Goal: Task Accomplishment & Management: Use online tool/utility

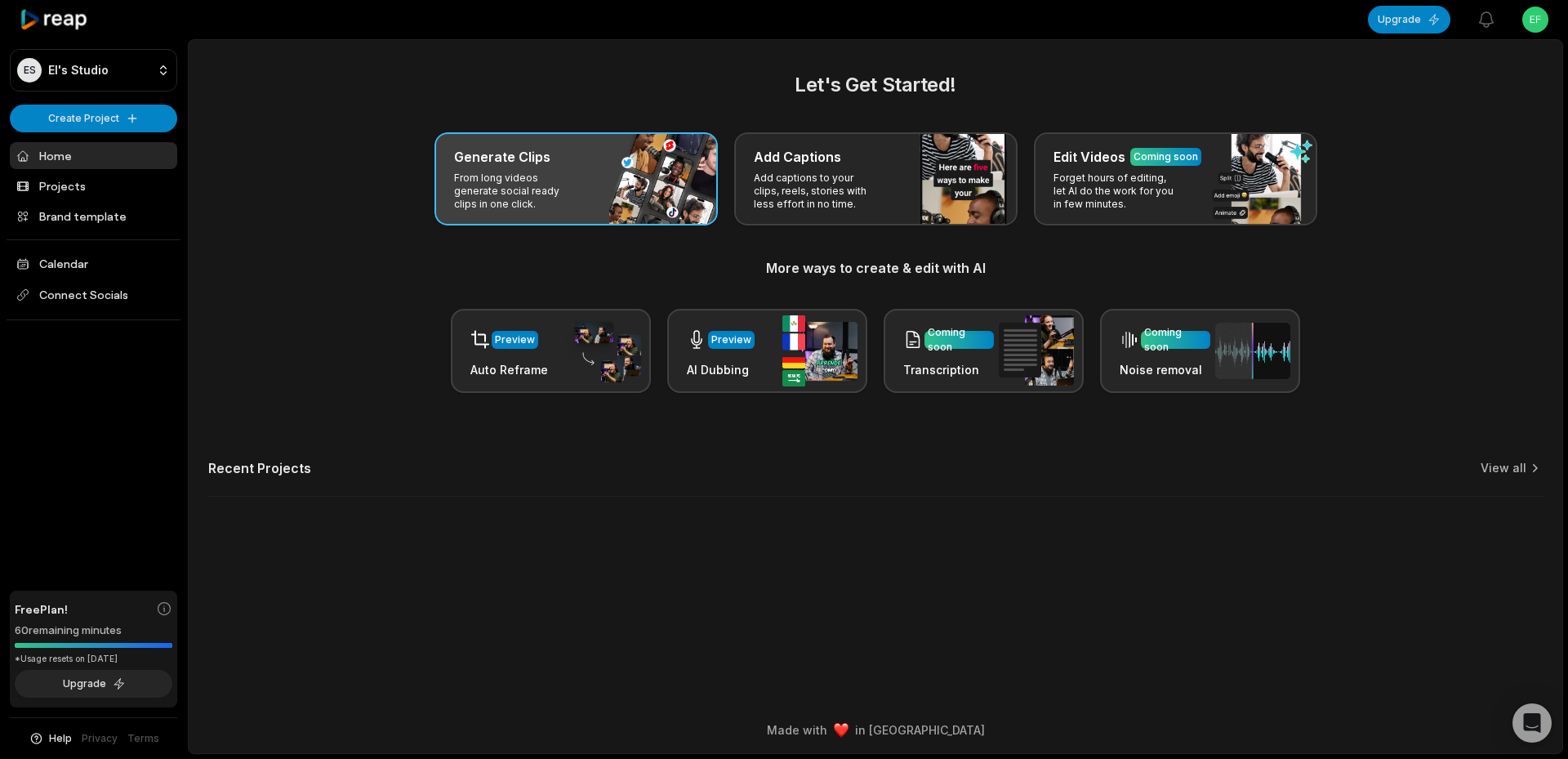
click at [545, 201] on p "From long videos generate social ready clips in one click." at bounding box center [517, 191] width 126 height 39
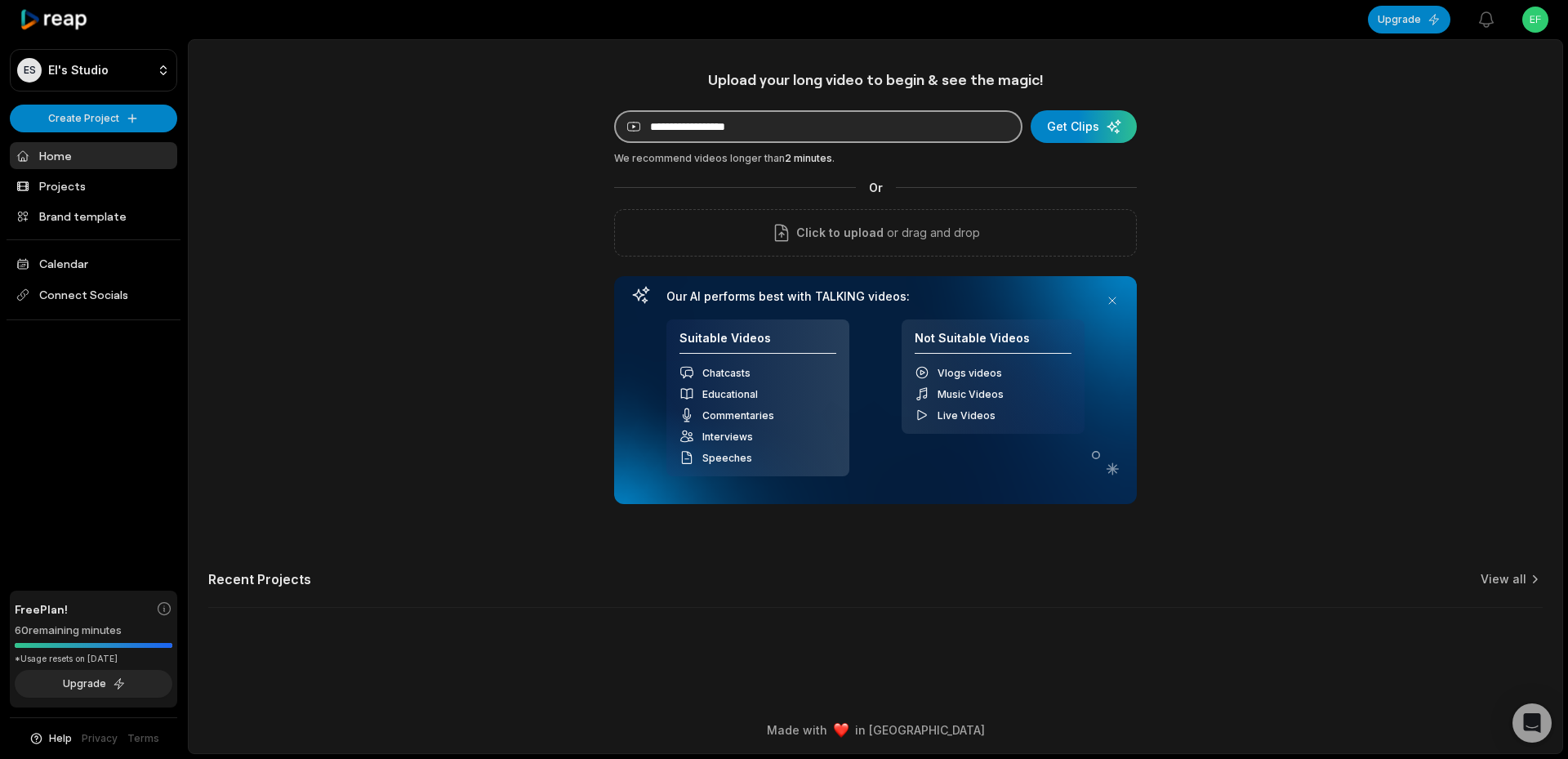
click at [894, 126] on input at bounding box center [818, 126] width 408 height 33
paste input "**********"
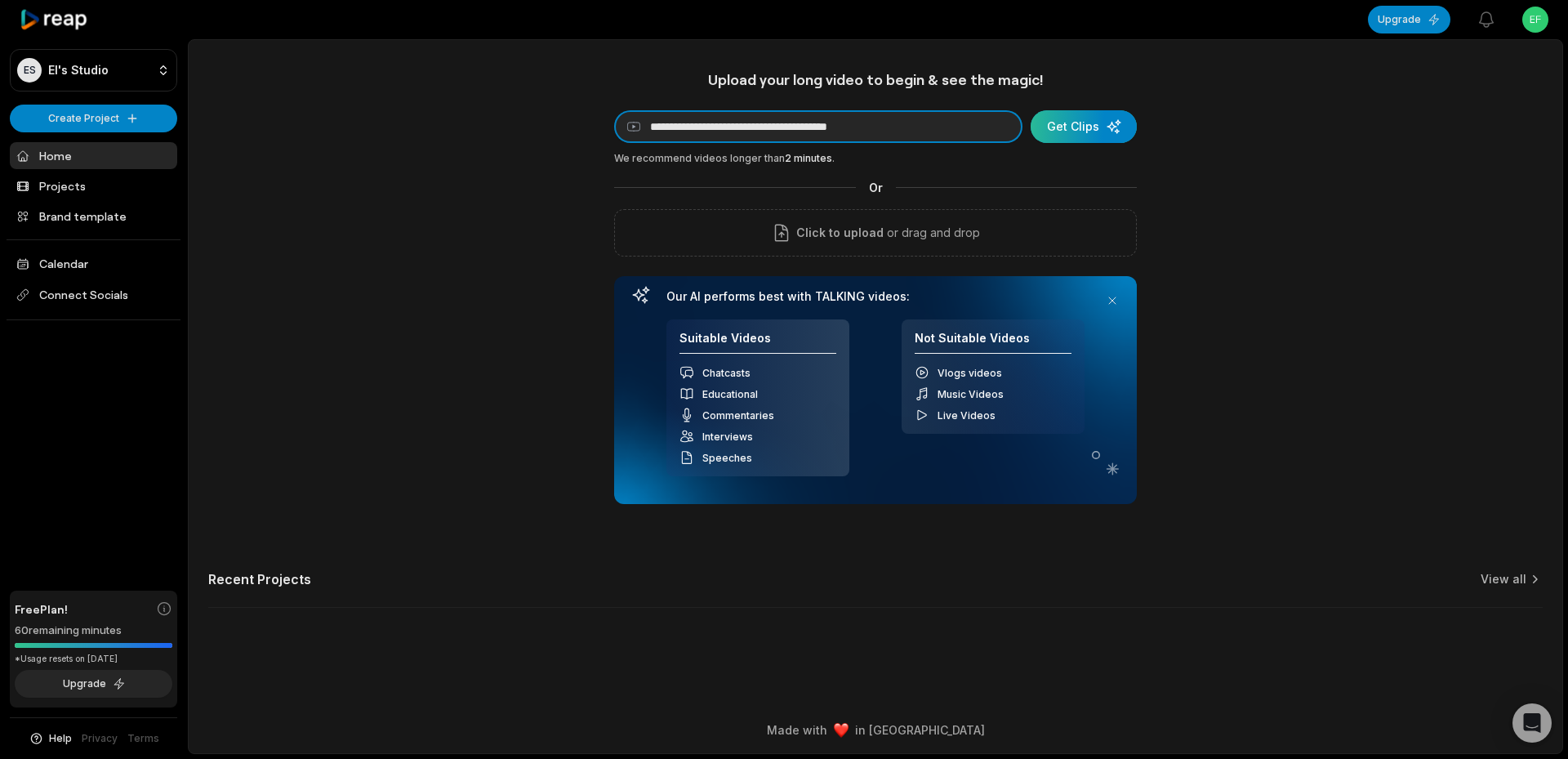
type input "**********"
click at [1109, 124] on div "submit" at bounding box center [1083, 126] width 106 height 33
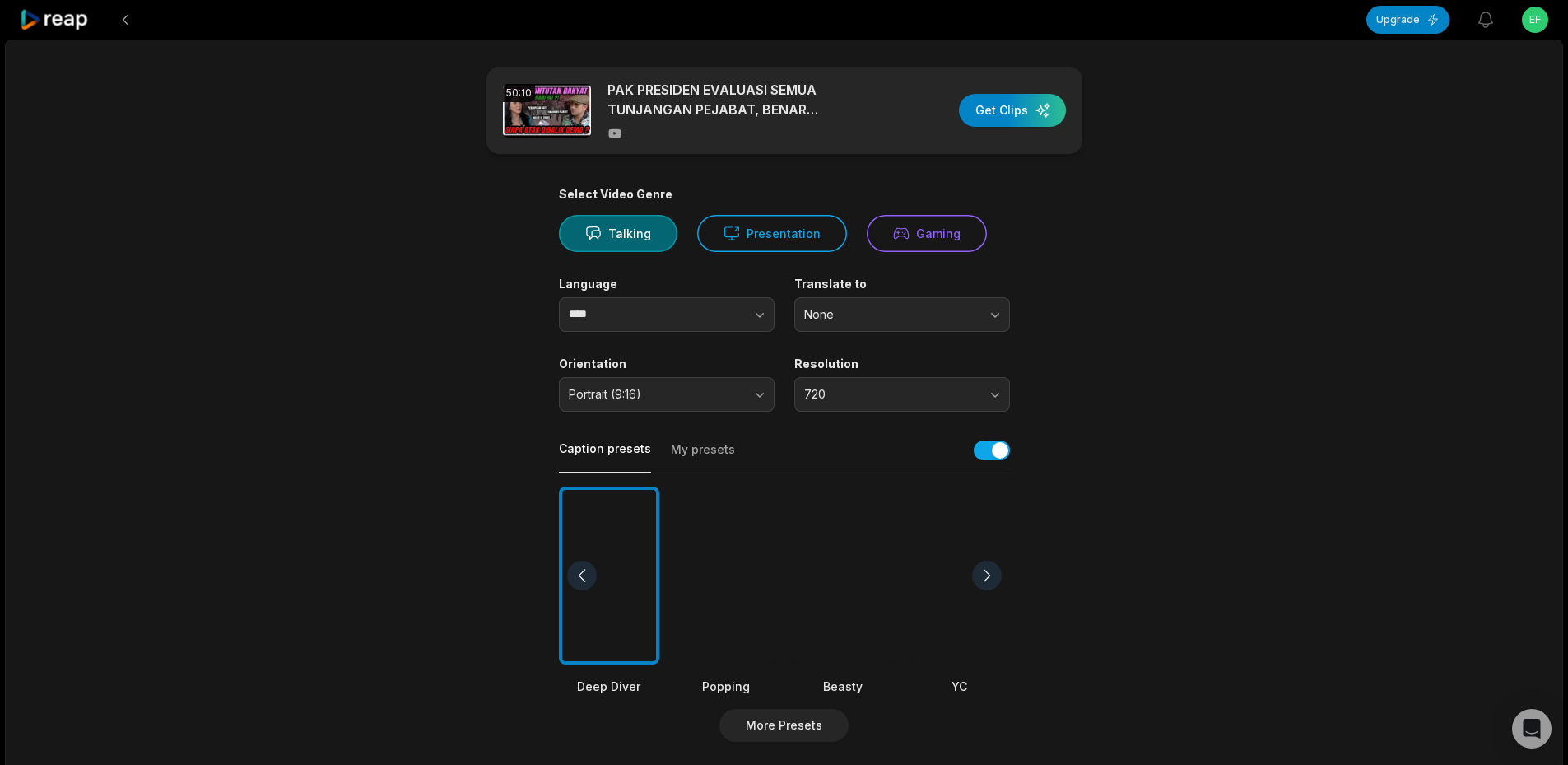
click at [844, 608] on div at bounding box center [842, 576] width 100 height 179
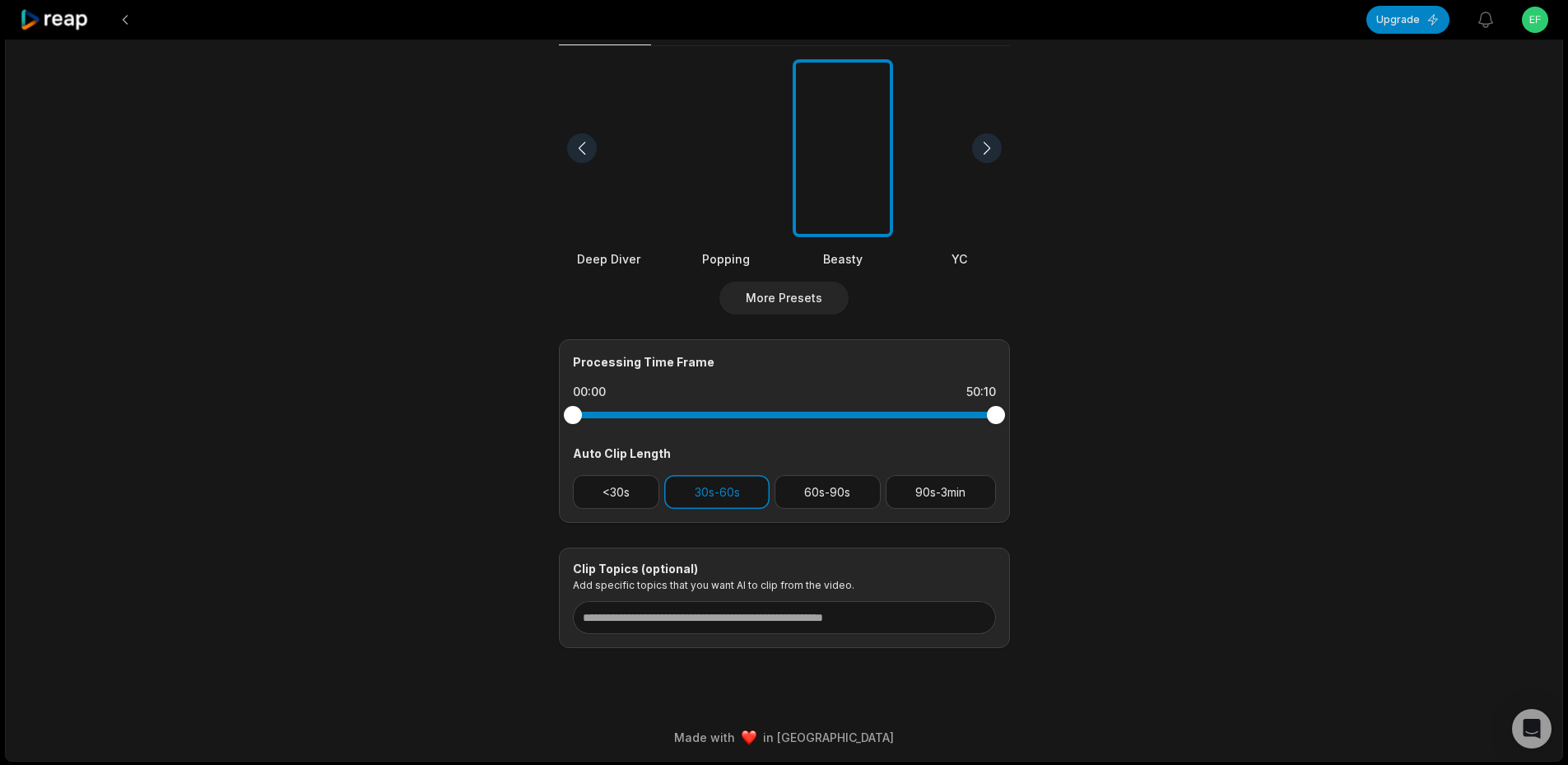
scroll to position [429, 0]
click at [927, 482] on button "90s-3min" at bounding box center [940, 490] width 110 height 34
click at [760, 492] on button "30s-60s" at bounding box center [716, 490] width 105 height 34
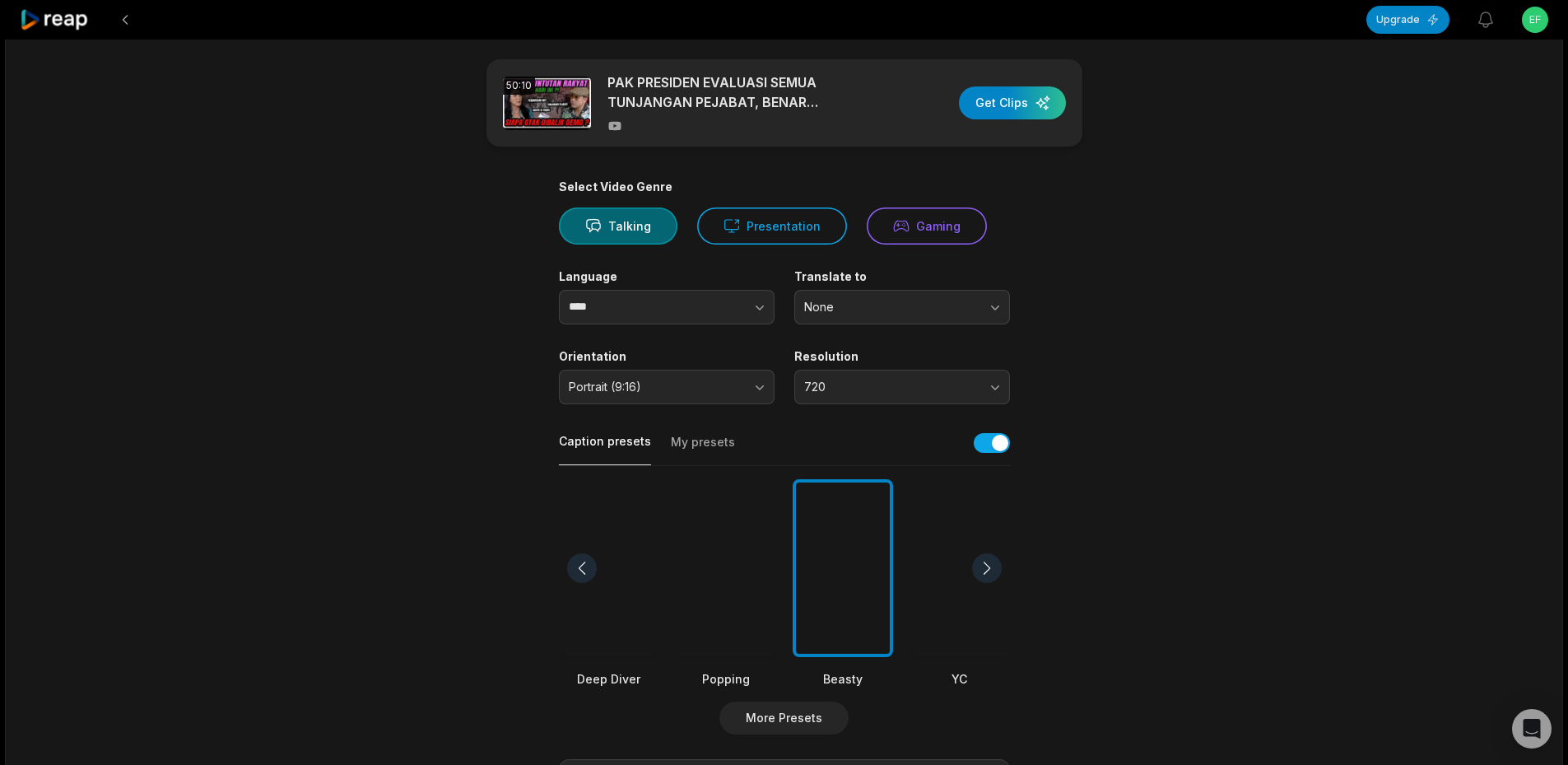
scroll to position [0, 0]
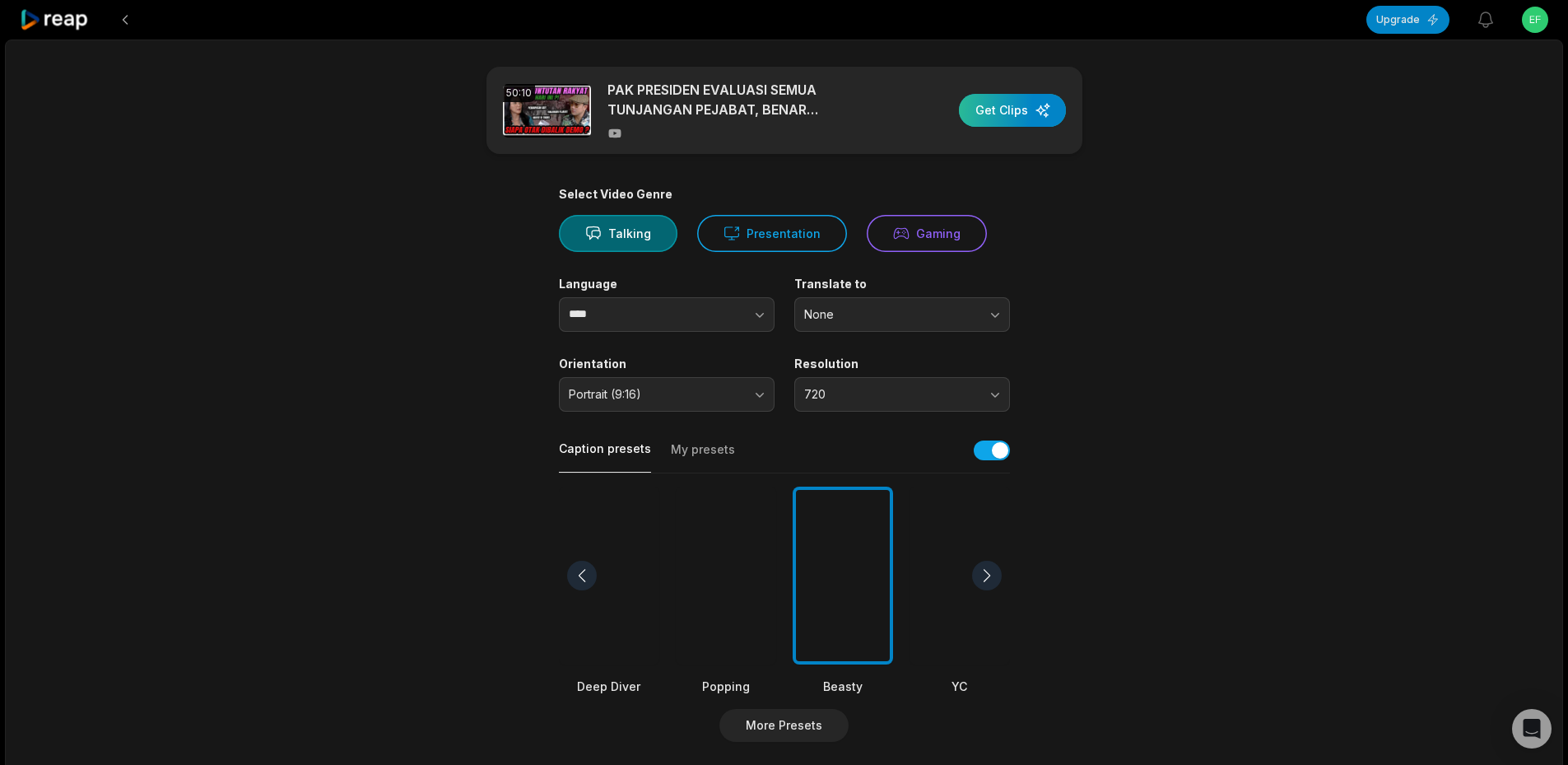
click at [1011, 105] on div "button" at bounding box center [1012, 110] width 107 height 33
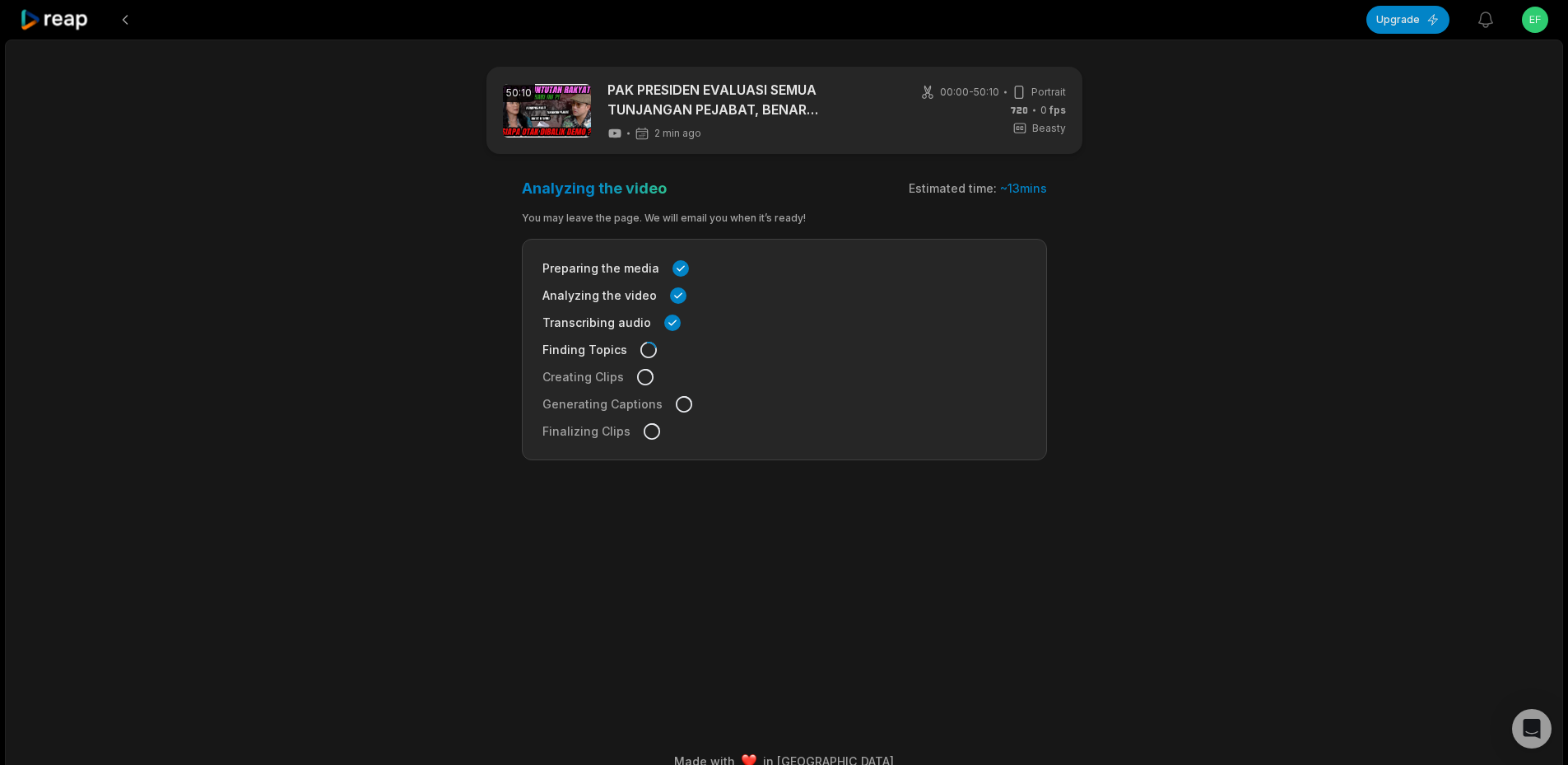
click at [940, 320] on div "Transcribing audio" at bounding box center [784, 322] width 484 height 17
click at [714, 333] on div "Preparing the media Analyzing the video Transcribing audio Finding Topics Creat…" at bounding box center [784, 349] width 525 height 221
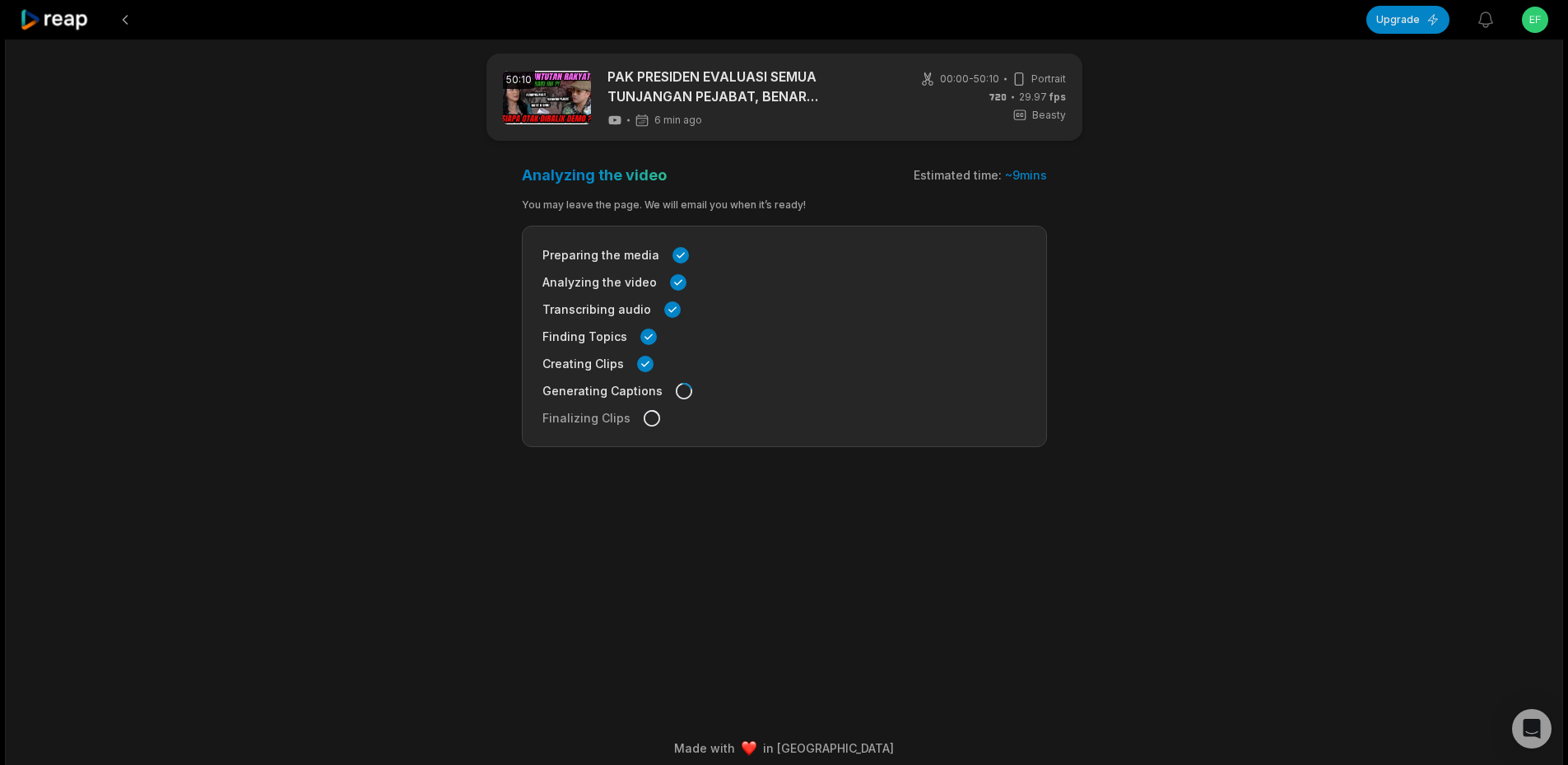
scroll to position [26, 0]
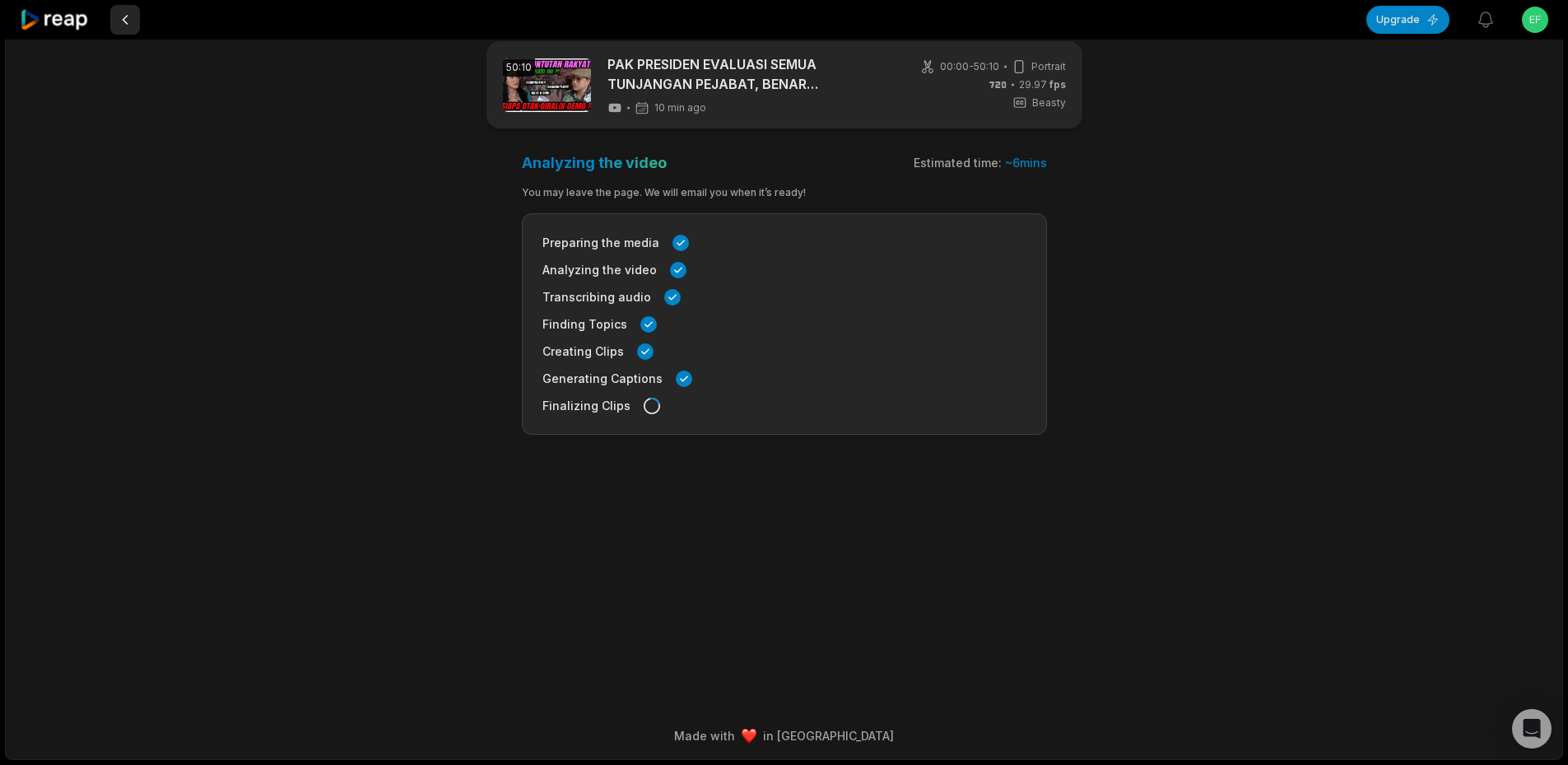
click at [124, 19] on button at bounding box center [125, 20] width 30 height 30
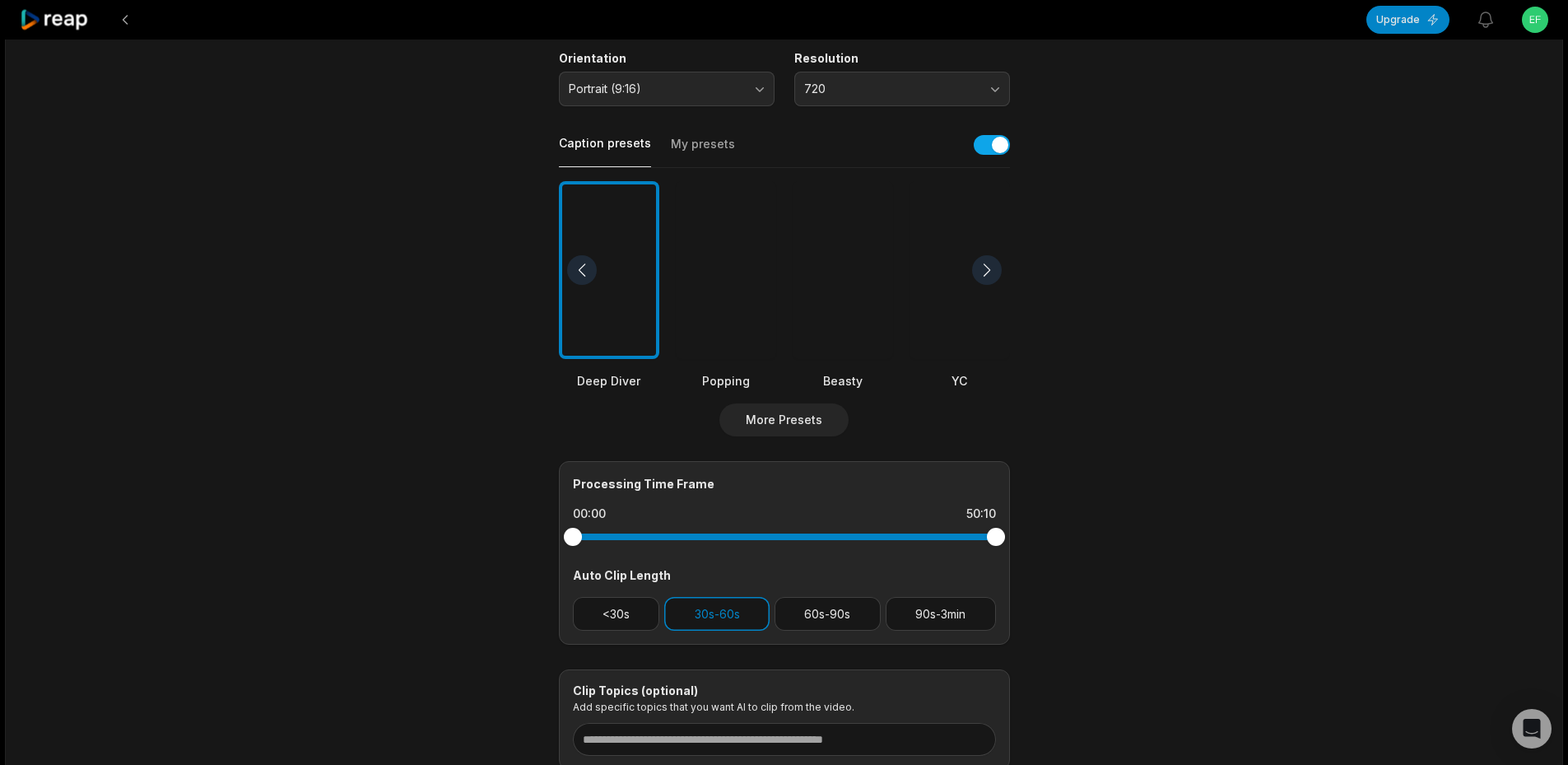
scroll to position [330, 0]
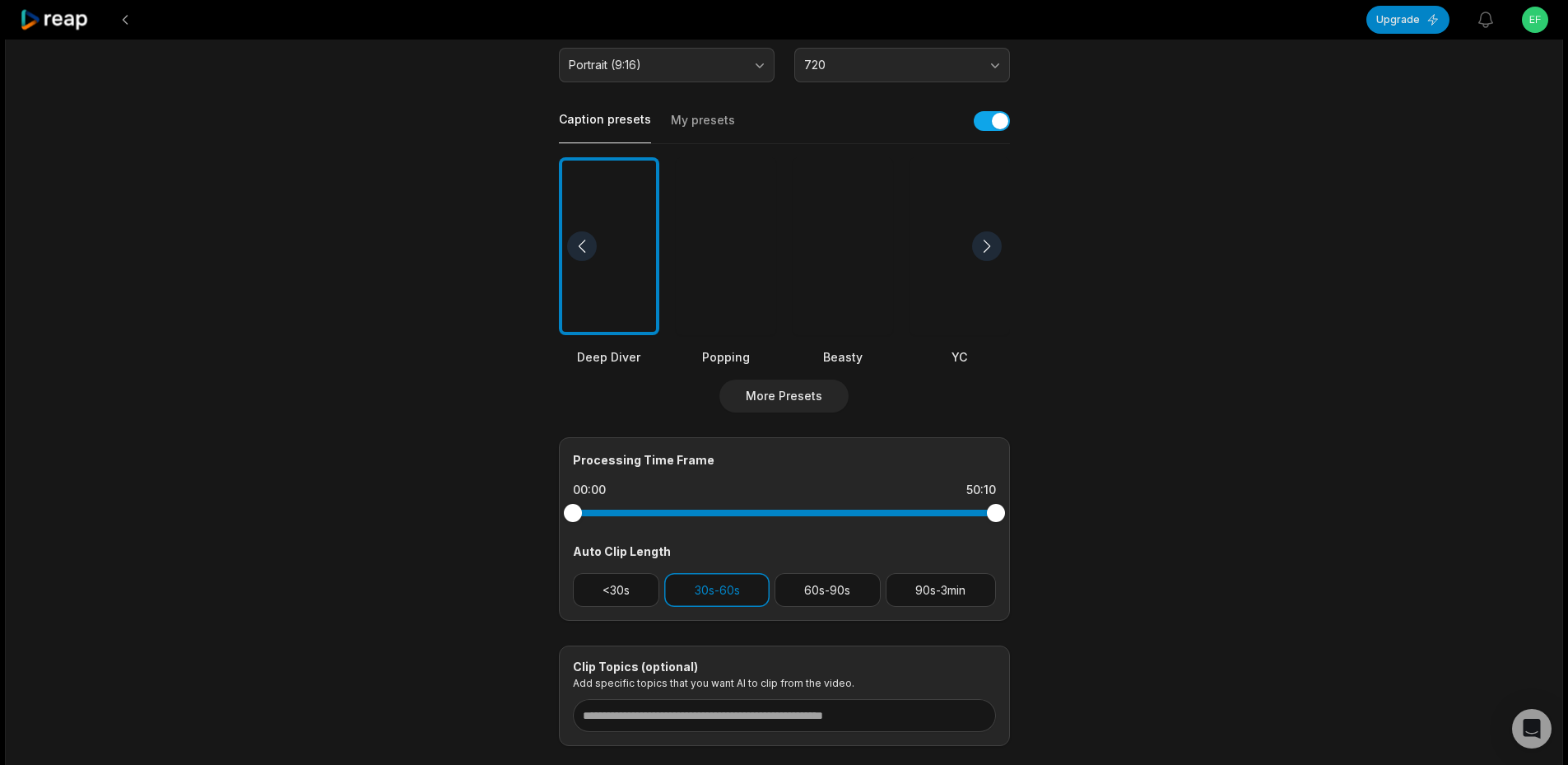
click at [825, 257] on div at bounding box center [842, 247] width 100 height 179
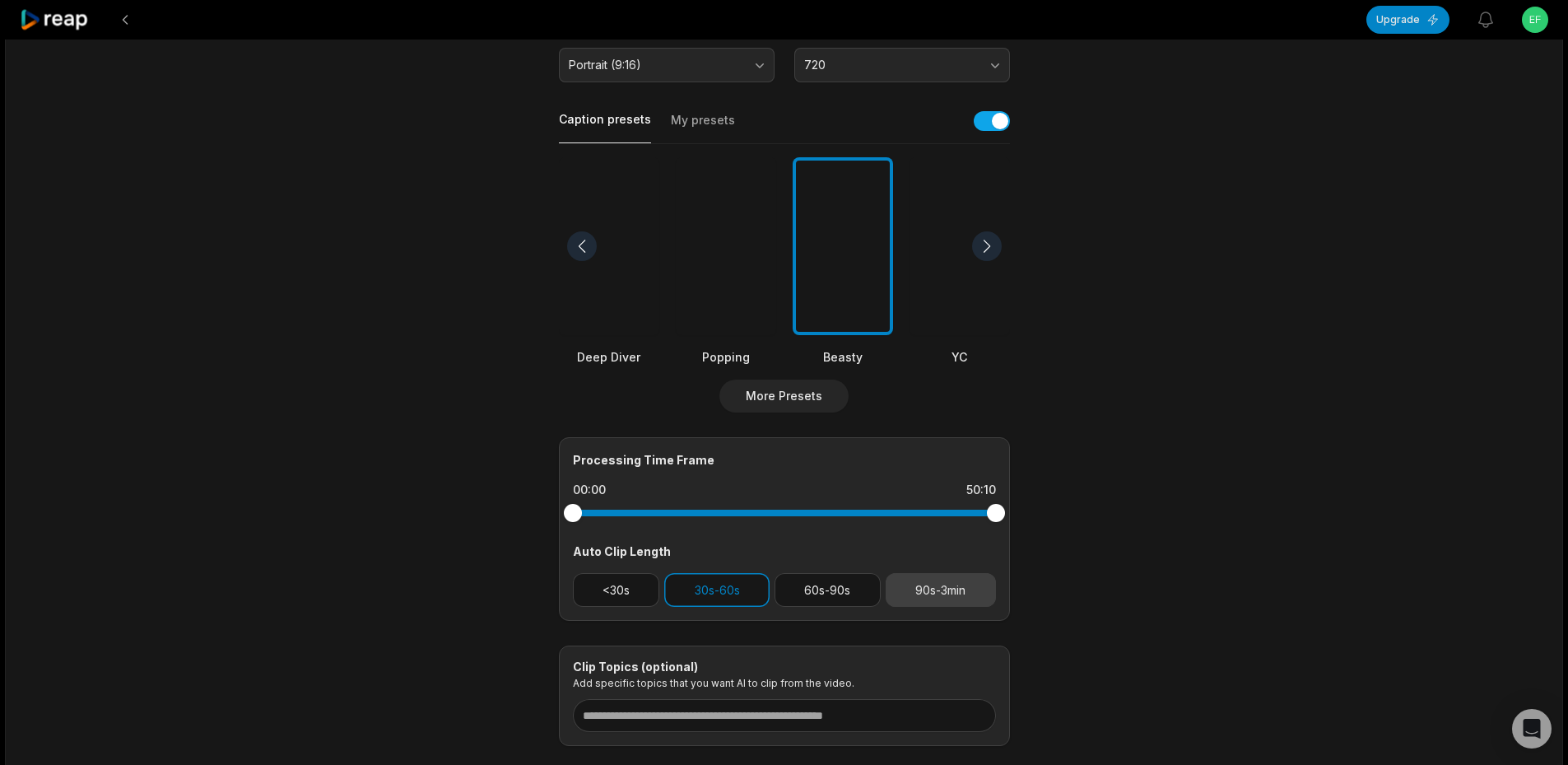
click at [907, 590] on button "90s-3min" at bounding box center [940, 589] width 110 height 34
drag, startPoint x: 719, startPoint y: 597, endPoint x: 762, endPoint y: 567, distance: 52.4
click at [717, 596] on button "30s-60s" at bounding box center [716, 589] width 105 height 34
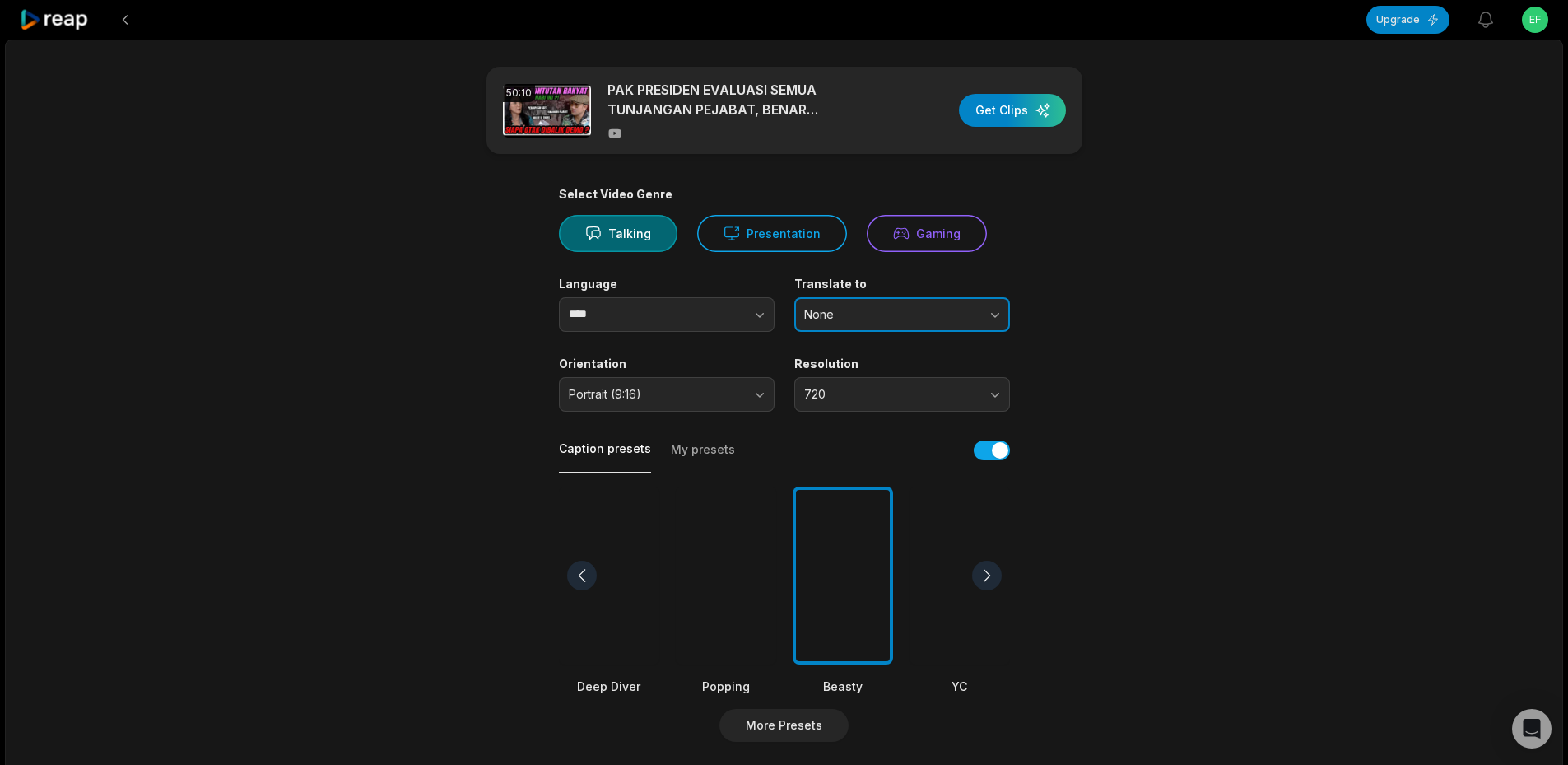
click at [916, 316] on span "None" at bounding box center [890, 315] width 173 height 15
click at [916, 315] on span "None" at bounding box center [890, 315] width 173 height 15
click at [593, 321] on input "****" at bounding box center [666, 315] width 215 height 35
click at [762, 307] on icon "button" at bounding box center [760, 315] width 17 height 17
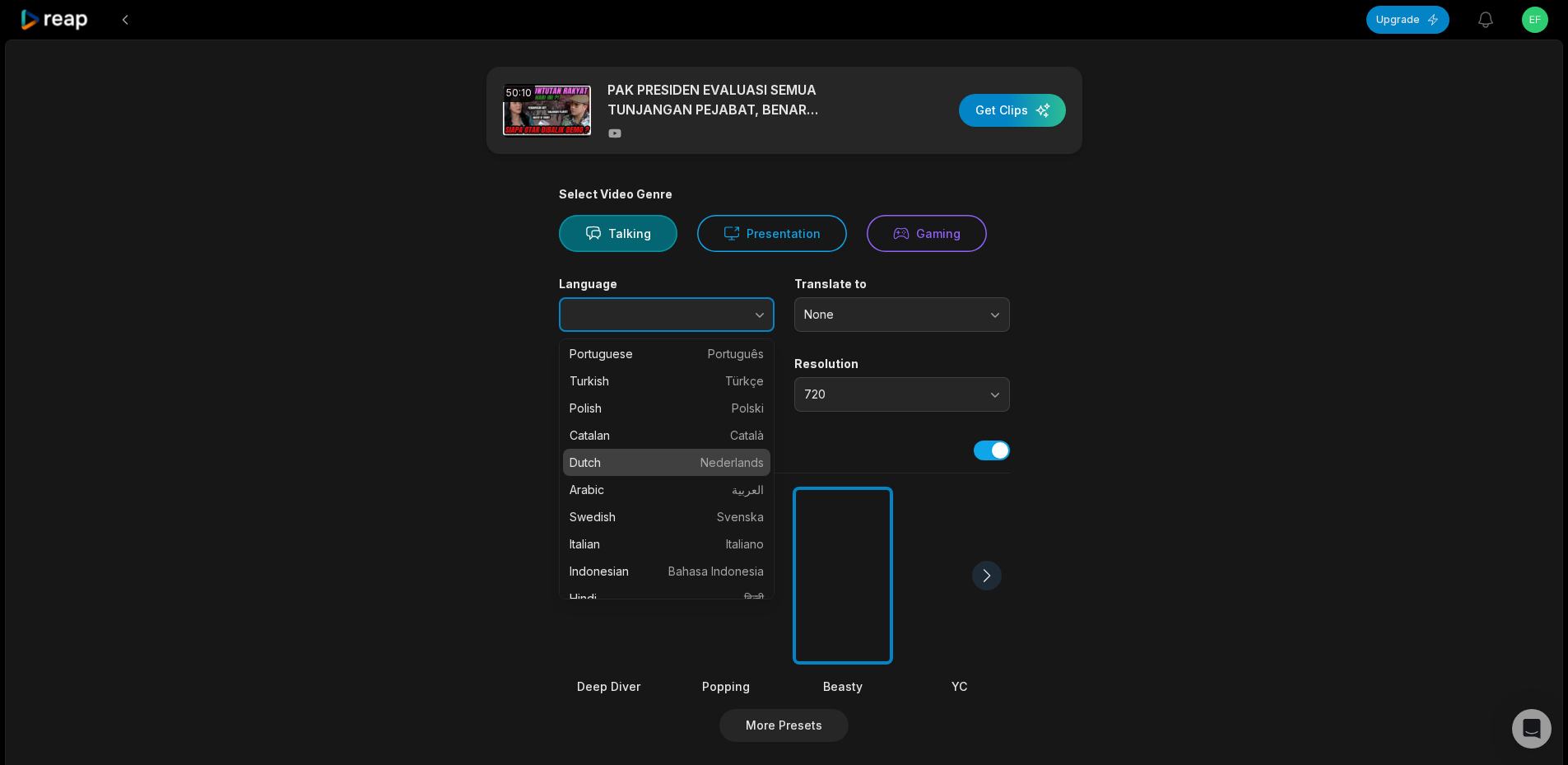
scroll to position [330, 0]
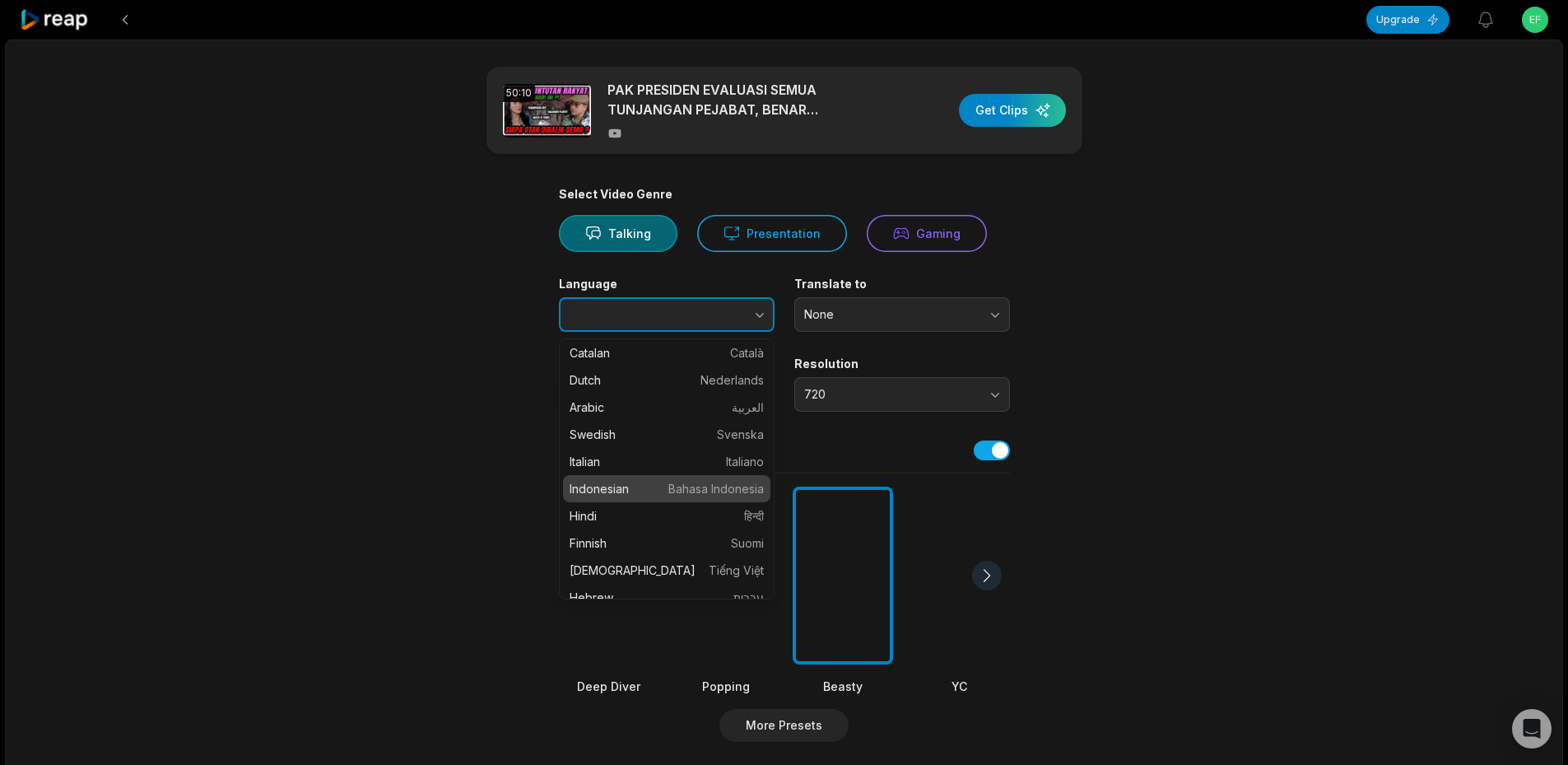
type input "**********"
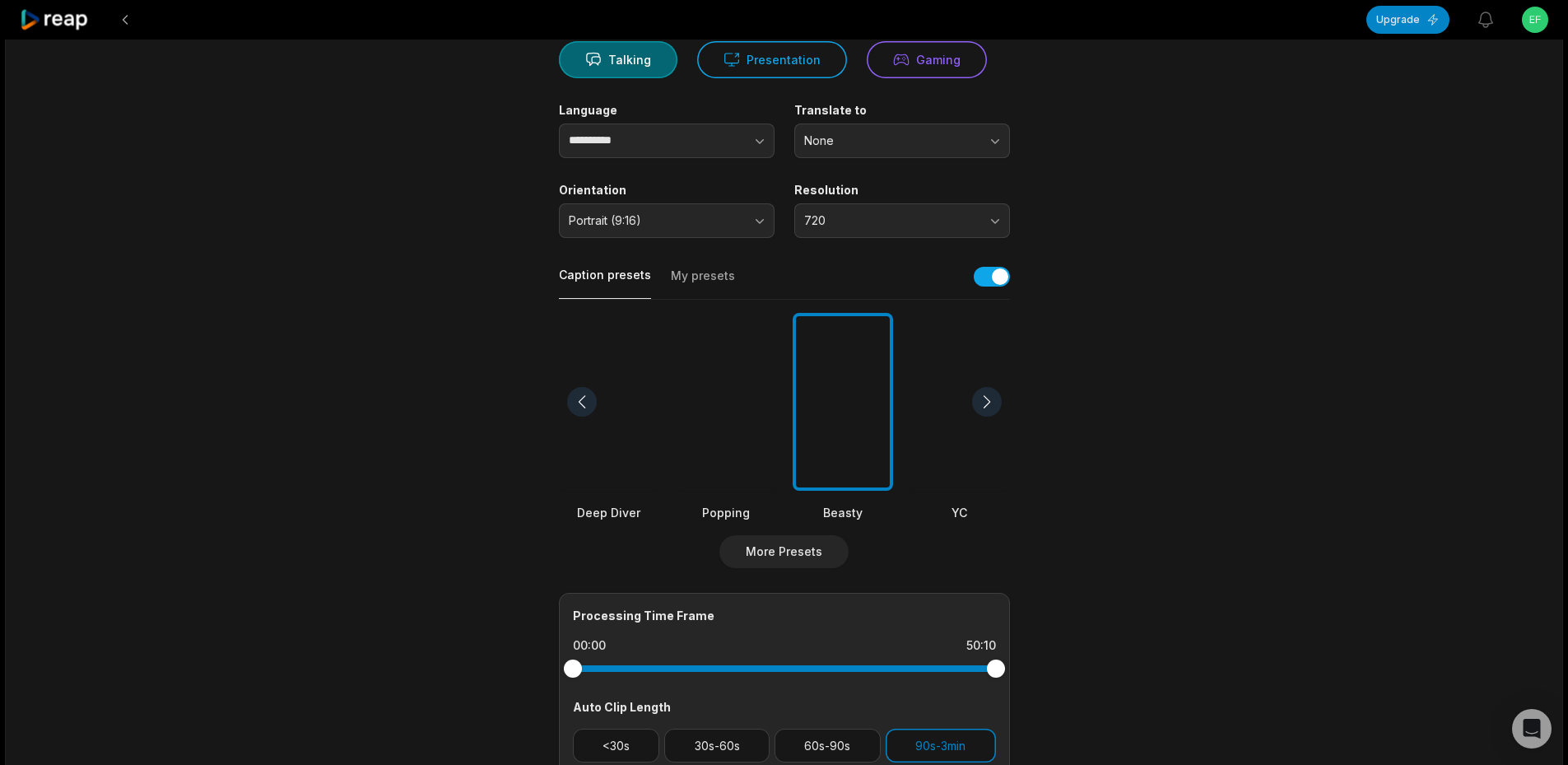
scroll to position [17, 0]
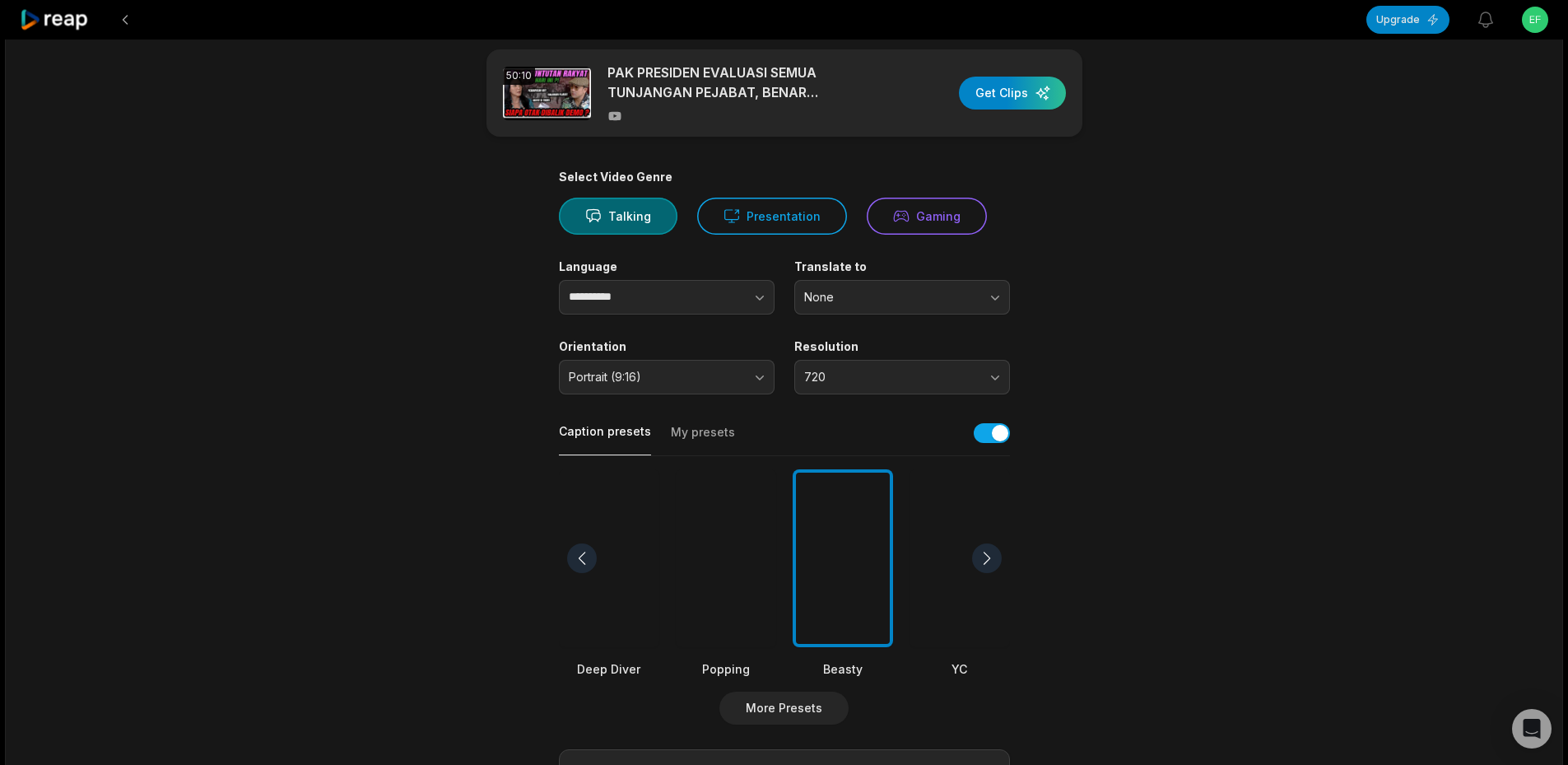
click at [33, 21] on icon at bounding box center [55, 20] width 70 height 22
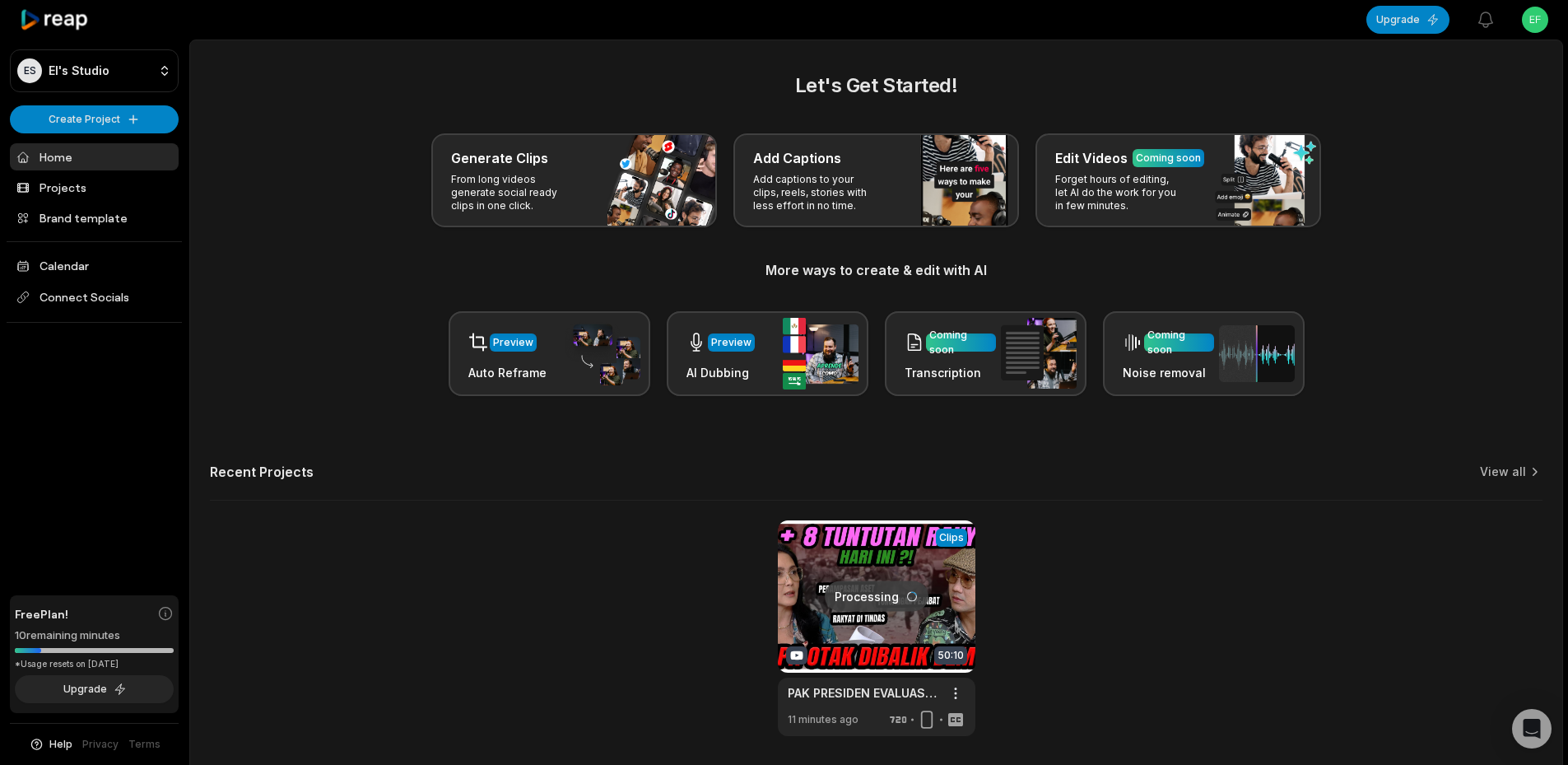
click at [895, 599] on link at bounding box center [876, 628] width 198 height 215
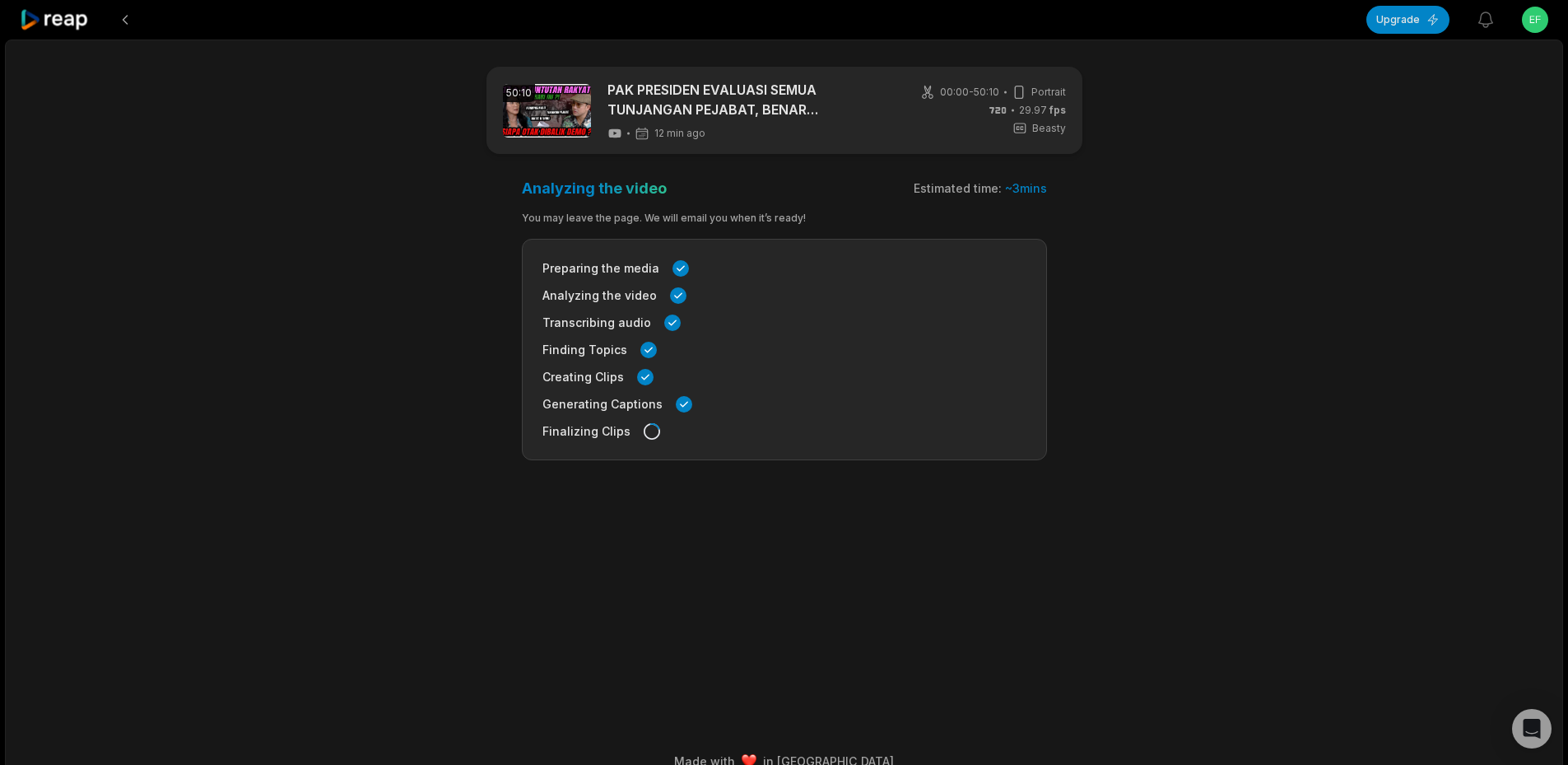
click at [63, 22] on icon at bounding box center [55, 20] width 70 height 22
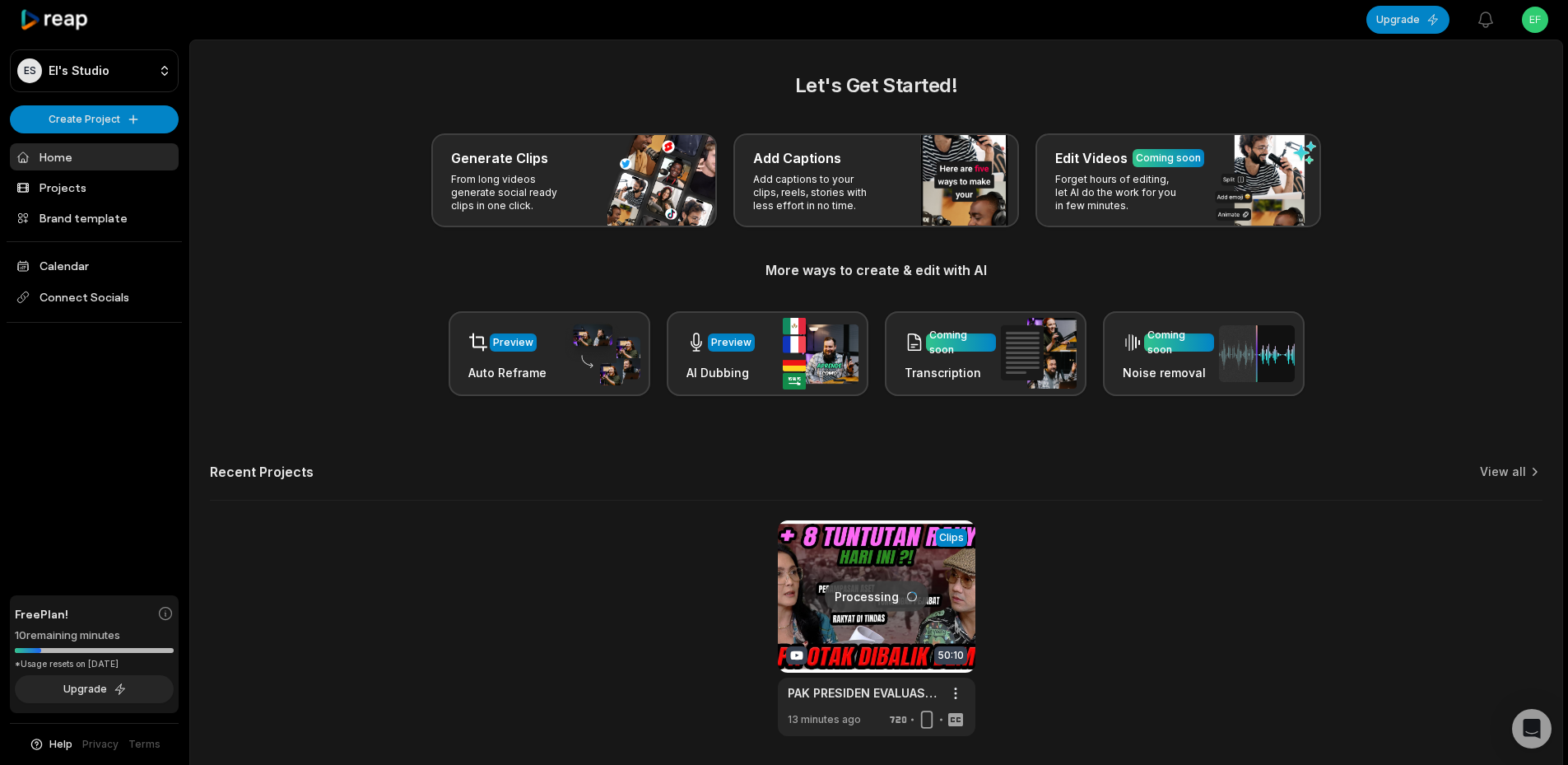
click at [806, 575] on link at bounding box center [876, 628] width 198 height 215
click at [868, 630] on link at bounding box center [876, 628] width 198 height 215
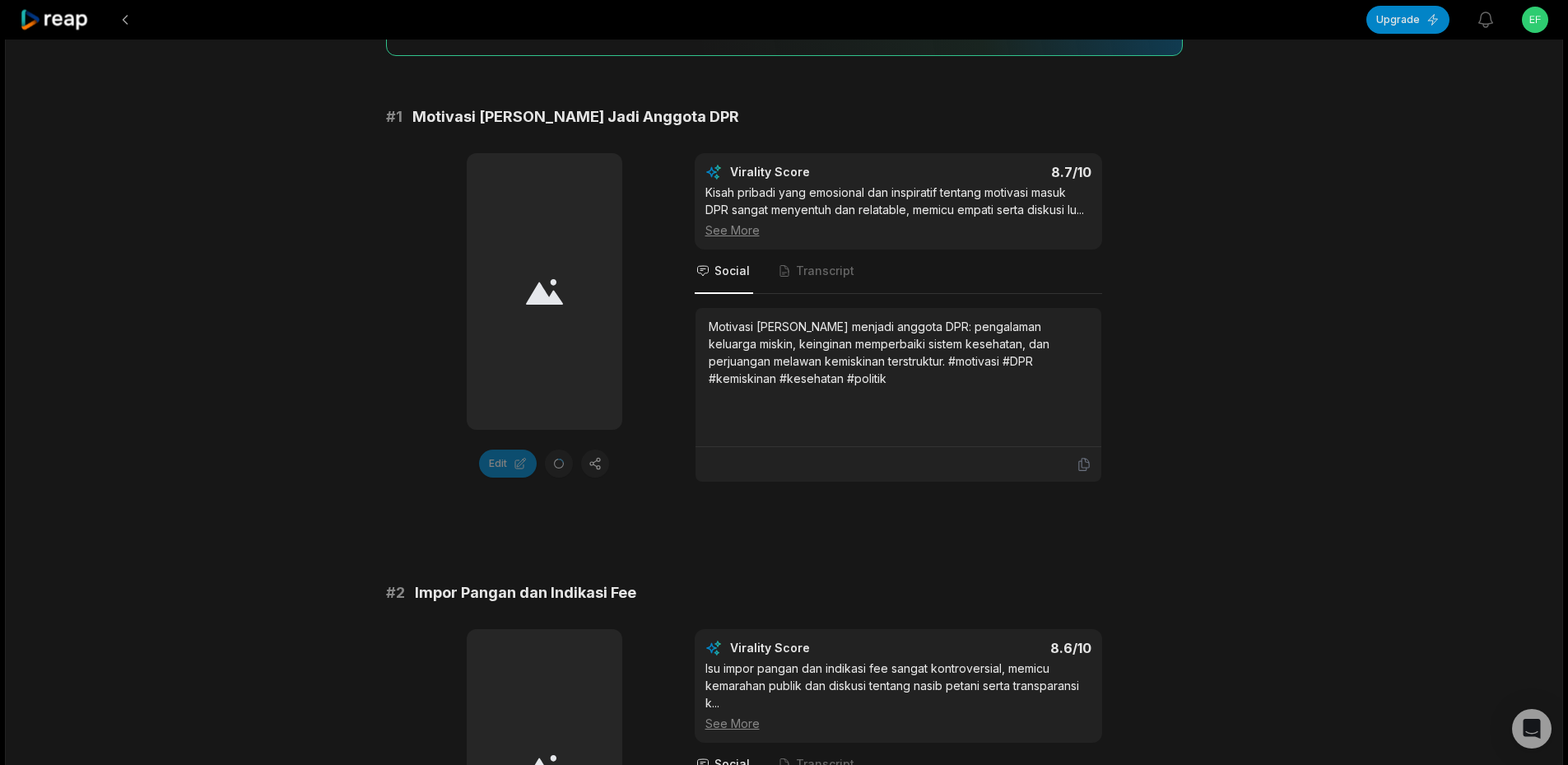
scroll to position [576, 0]
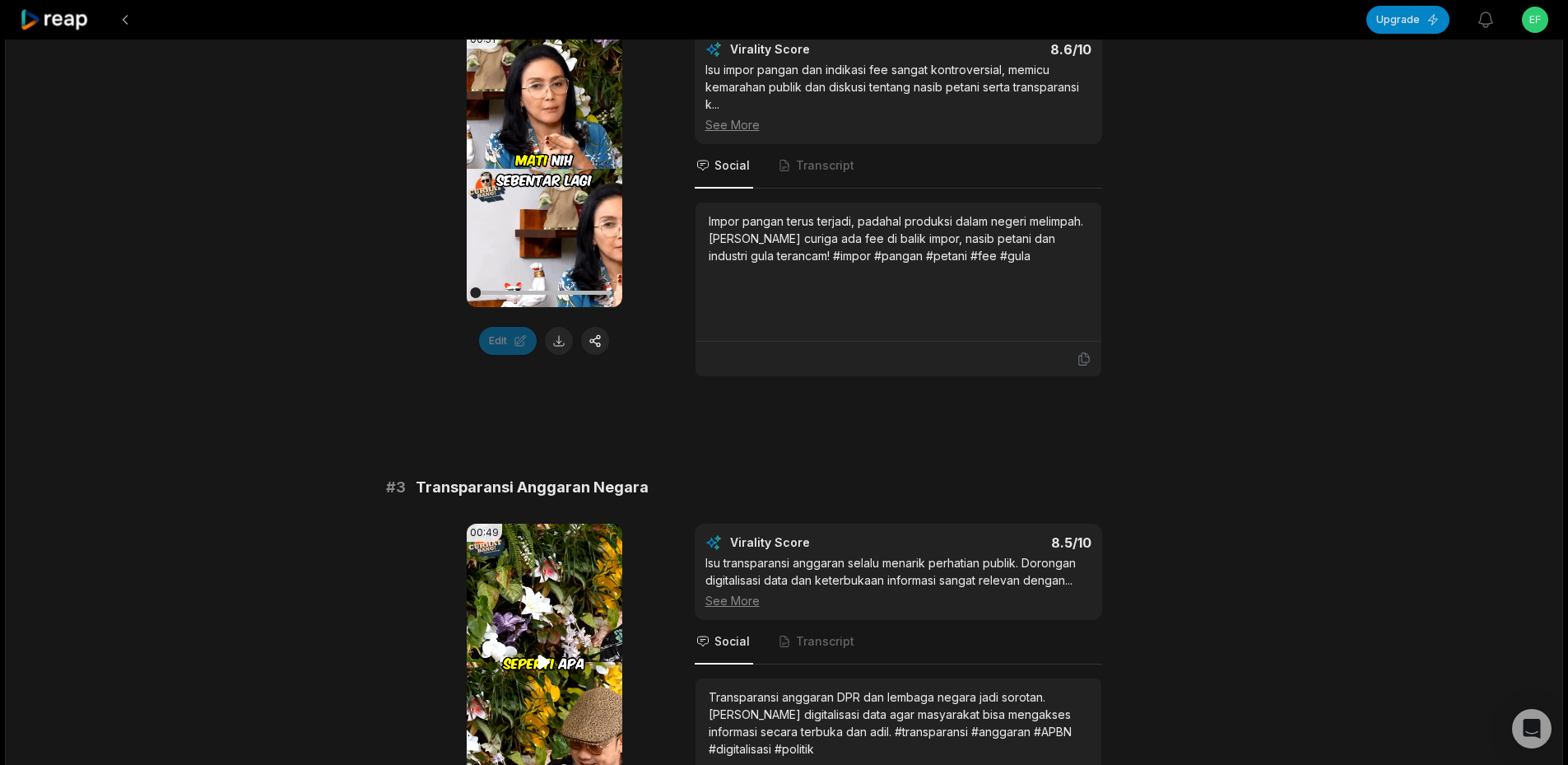
scroll to position [576, 0]
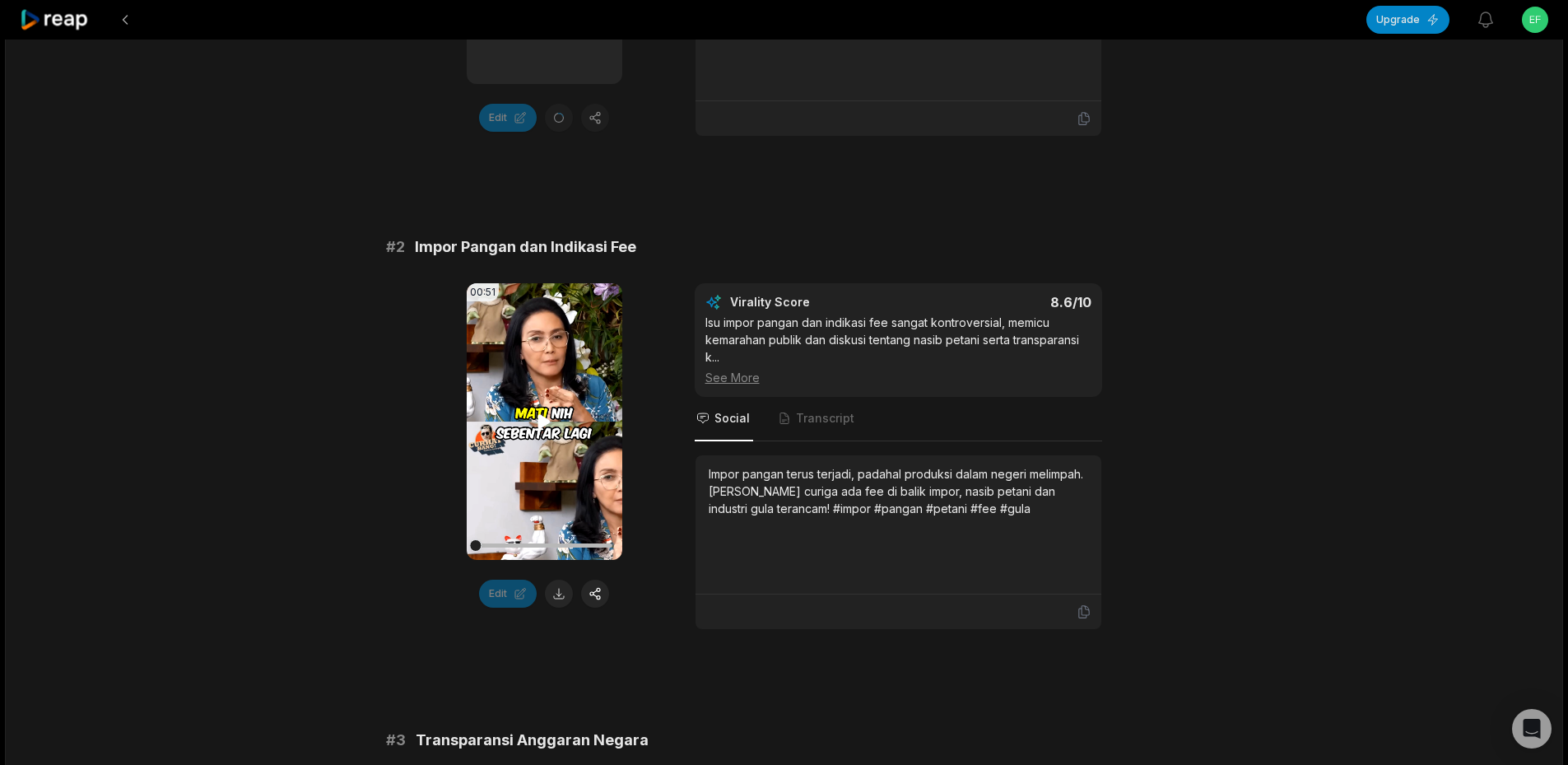
click at [550, 420] on icon at bounding box center [544, 421] width 20 height 20
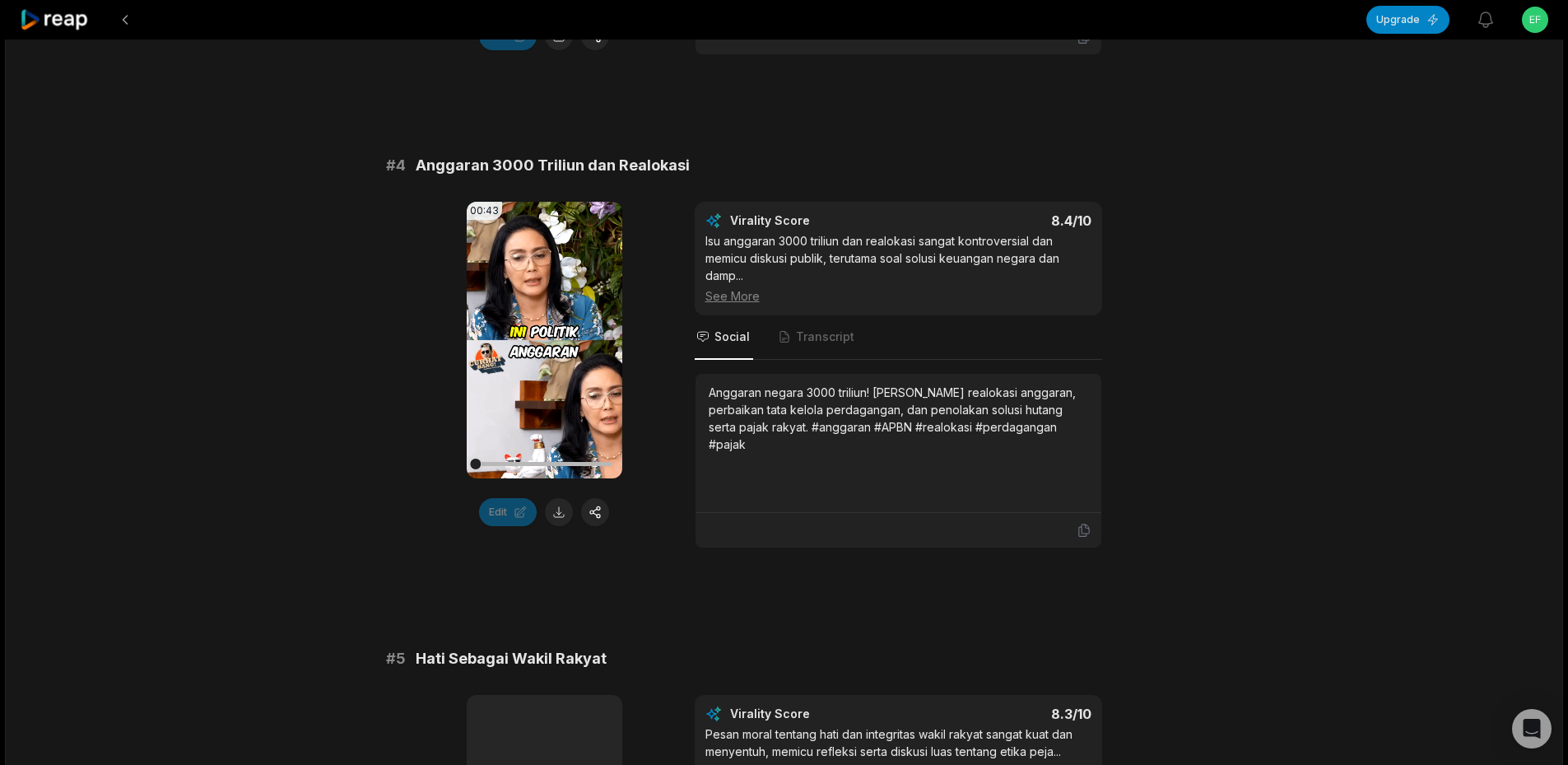
scroll to position [1482, 0]
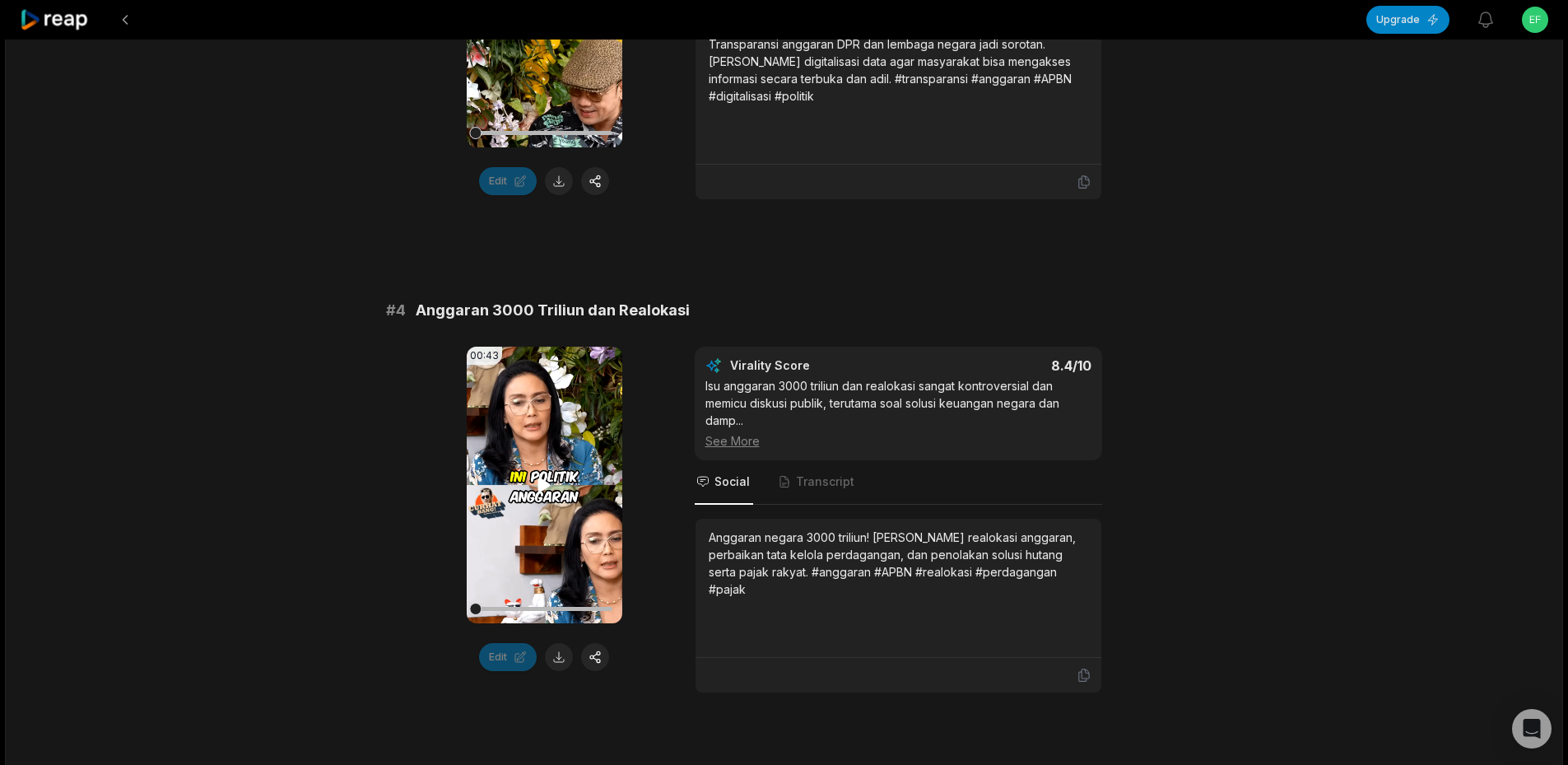
click at [551, 472] on video "Your browser does not support mp4 format." at bounding box center [545, 485] width 156 height 277
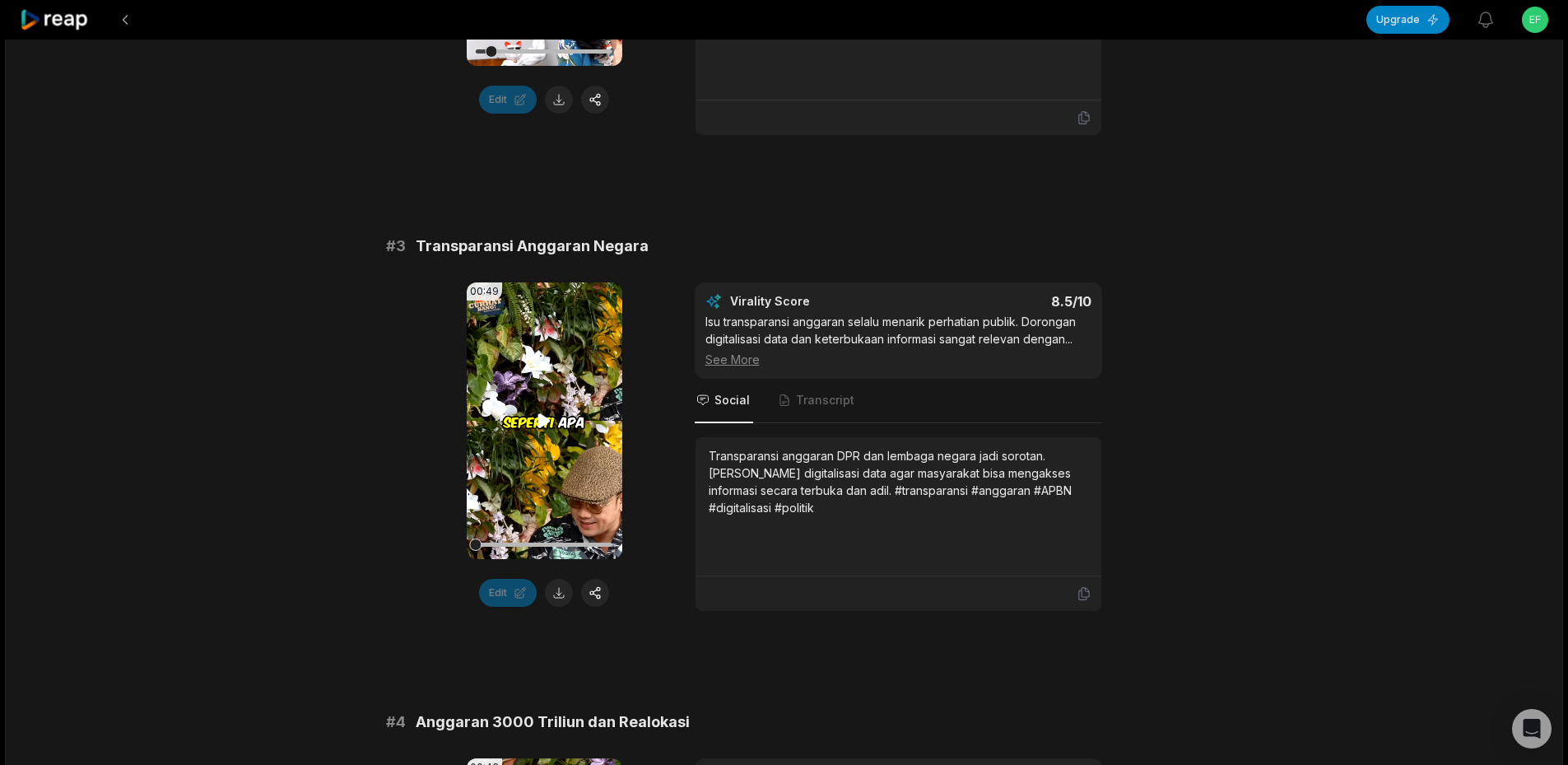
click at [546, 414] on icon at bounding box center [544, 421] width 20 height 20
click at [546, 415] on icon at bounding box center [544, 421] width 20 height 20
click at [558, 415] on video "Your browser does not support mp4 format." at bounding box center [545, 421] width 156 height 277
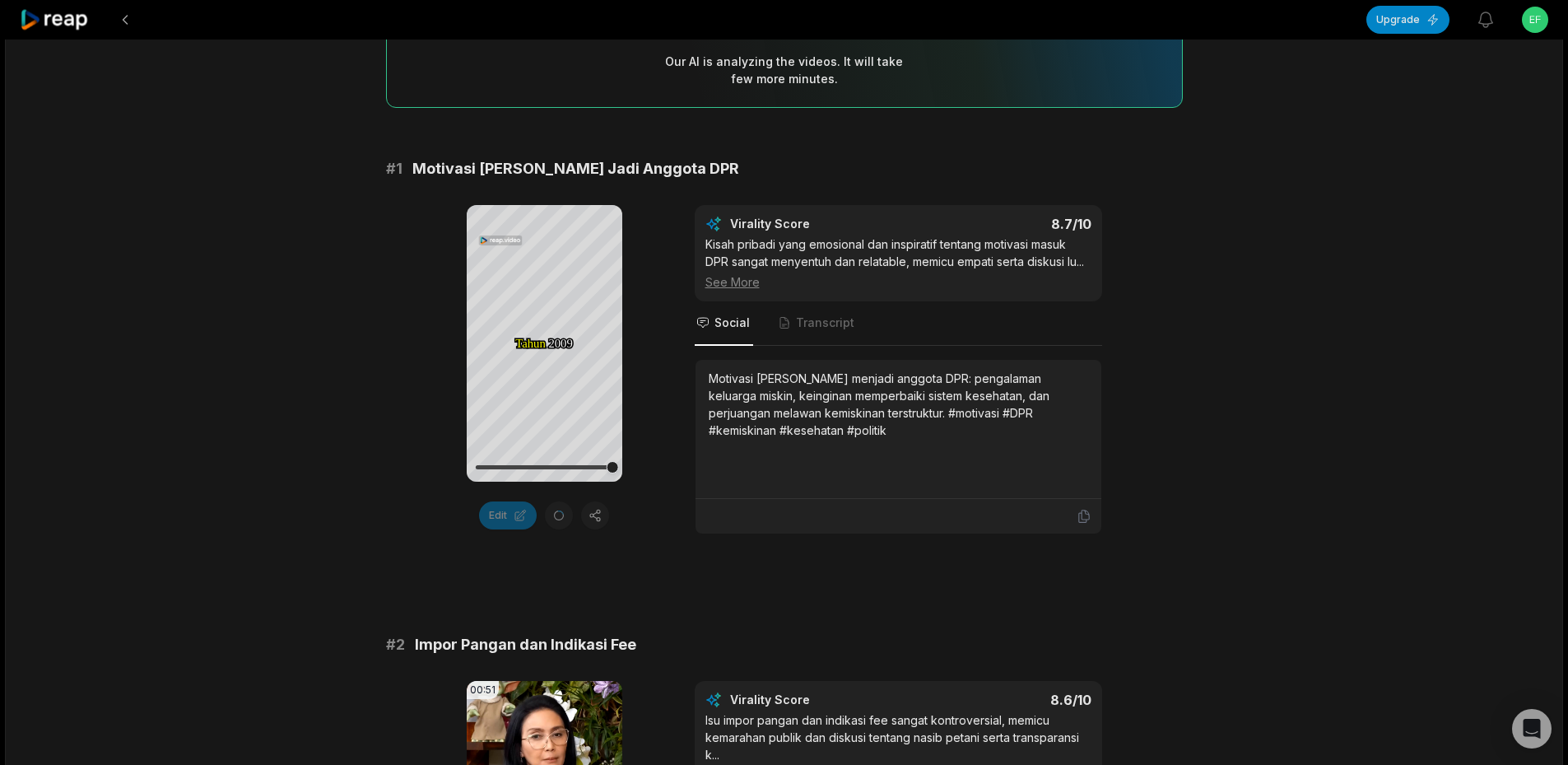
scroll to position [165, 0]
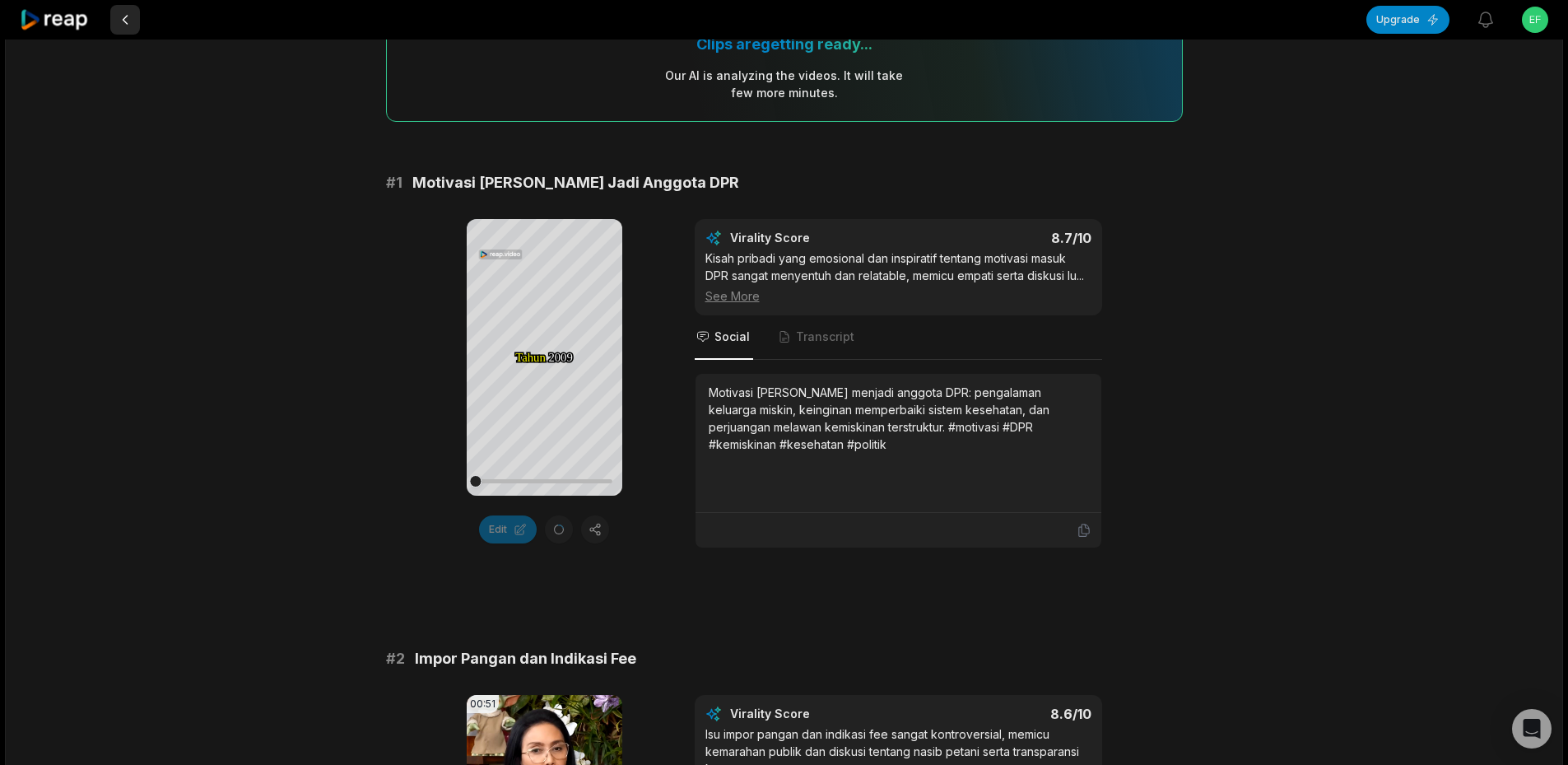
click at [129, 16] on button at bounding box center [125, 20] width 30 height 30
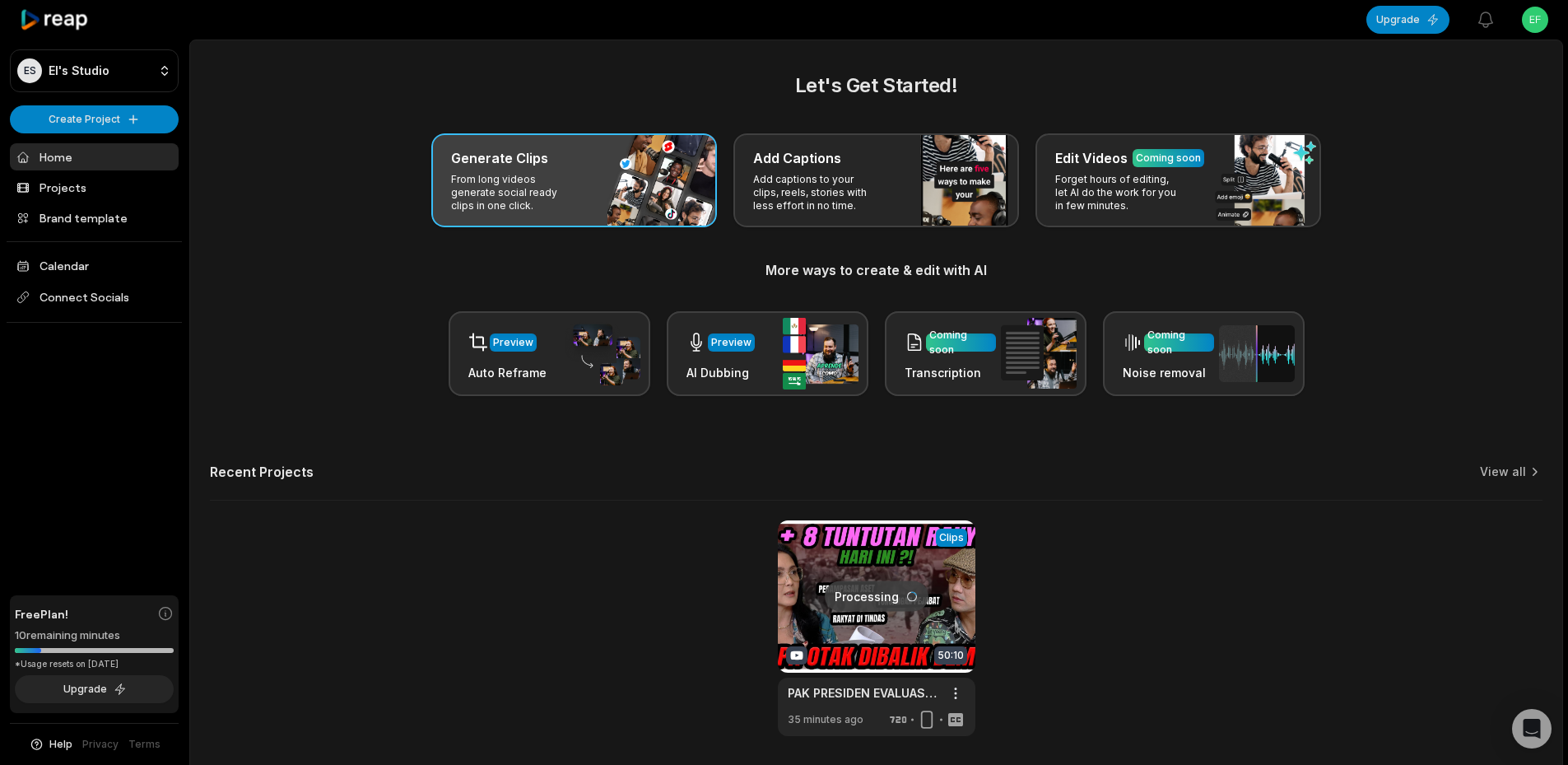
click at [608, 182] on div "Generate Clips From long videos generate social ready clips in one click." at bounding box center [574, 180] width 286 height 94
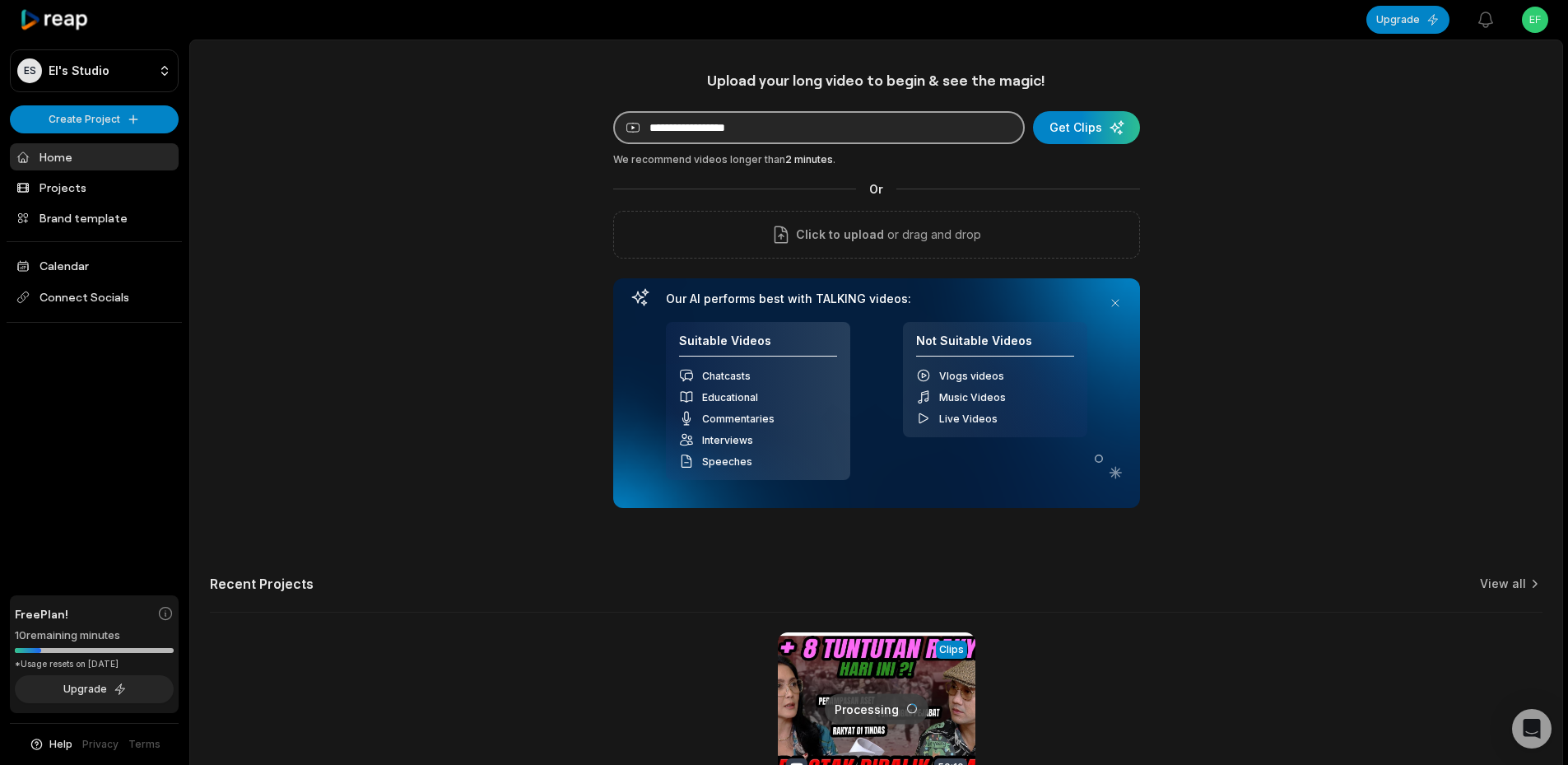
click at [803, 134] on input at bounding box center [819, 128] width 411 height 33
paste input "**********"
type input "**********"
click at [1124, 107] on div "**********" at bounding box center [877, 289] width 527 height 437
click at [1121, 113] on div "submit" at bounding box center [1086, 128] width 107 height 33
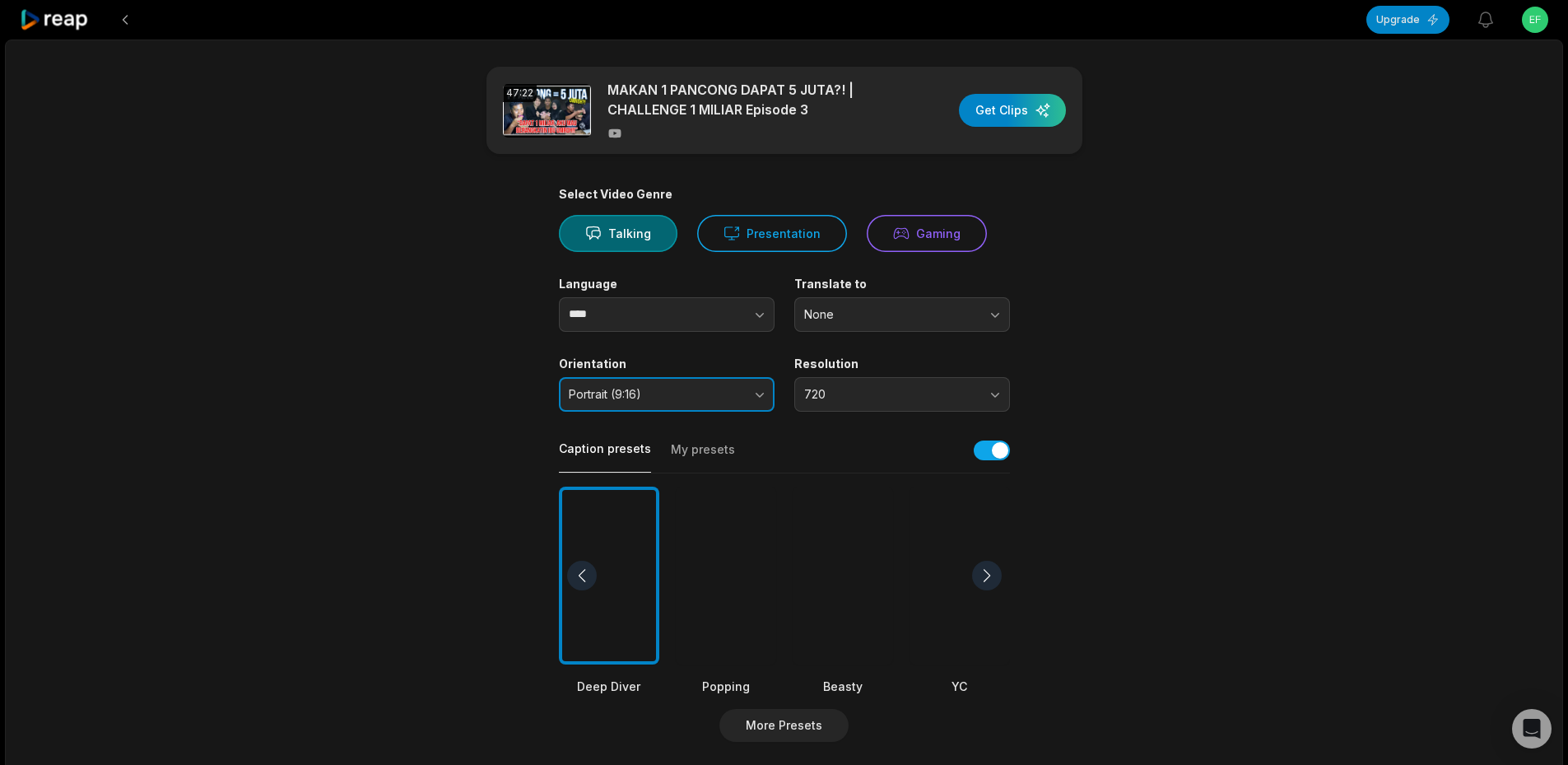
click at [651, 398] on span "Portrait (9:16)" at bounding box center [655, 394] width 173 height 15
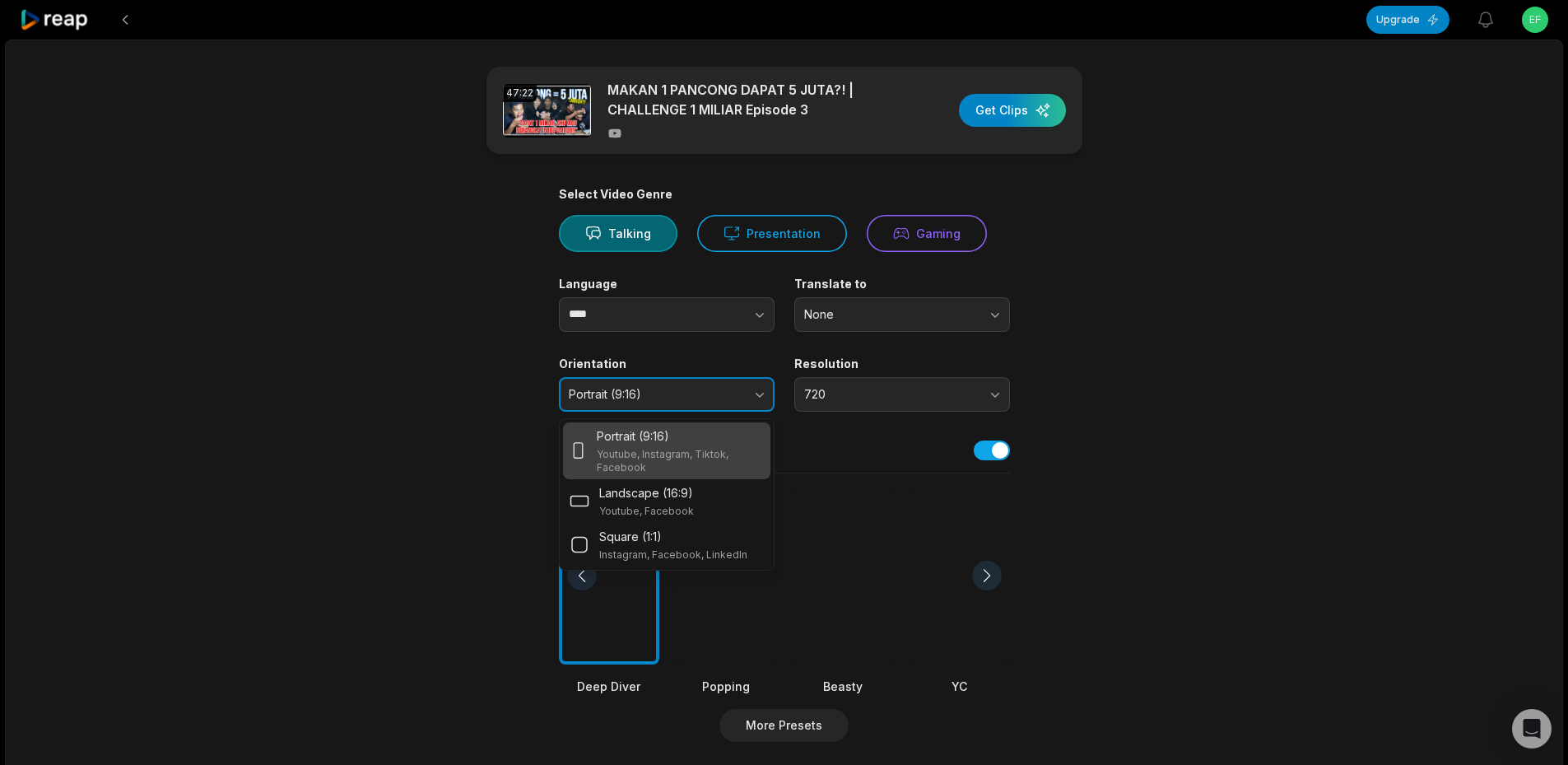
click at [651, 398] on span "Portrait (9:16)" at bounding box center [655, 394] width 173 height 15
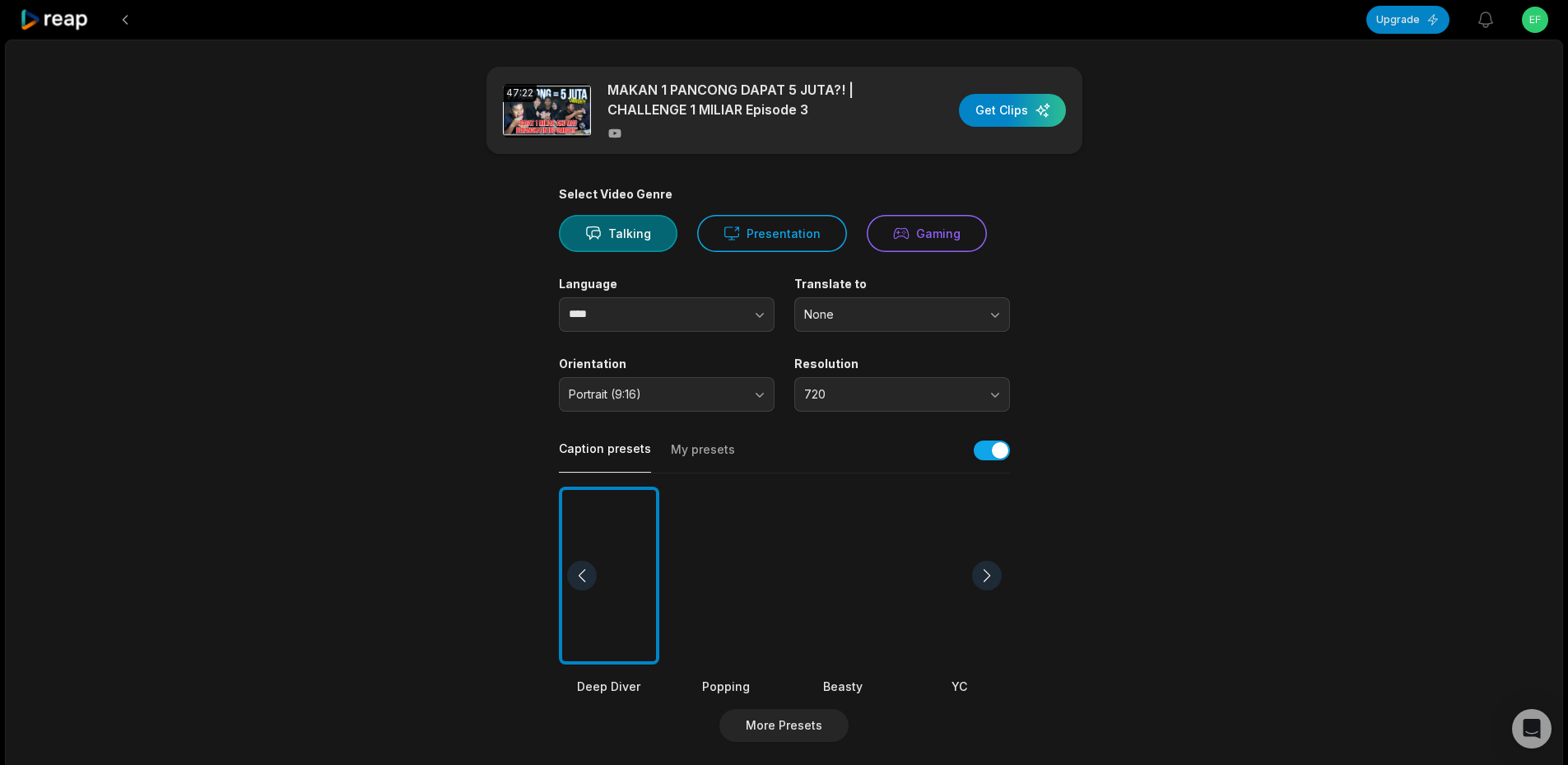
click at [817, 415] on div "Select Video Genre Talking Presentation Gaming Language **** Translate to None …" at bounding box center [784, 631] width 451 height 888
click at [828, 404] on button "720" at bounding box center [902, 394] width 215 height 35
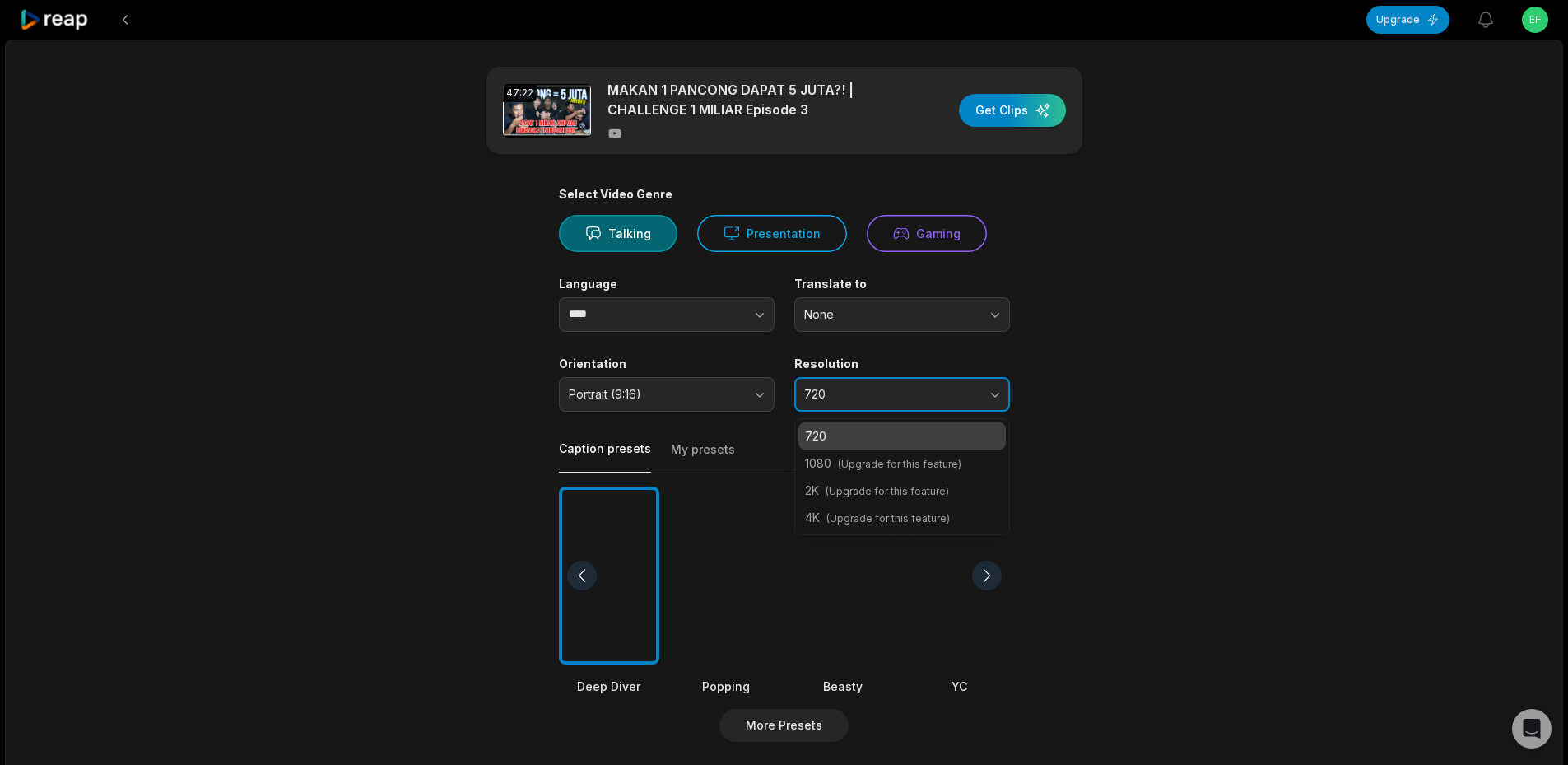
click at [828, 404] on button "720" at bounding box center [902, 394] width 215 height 35
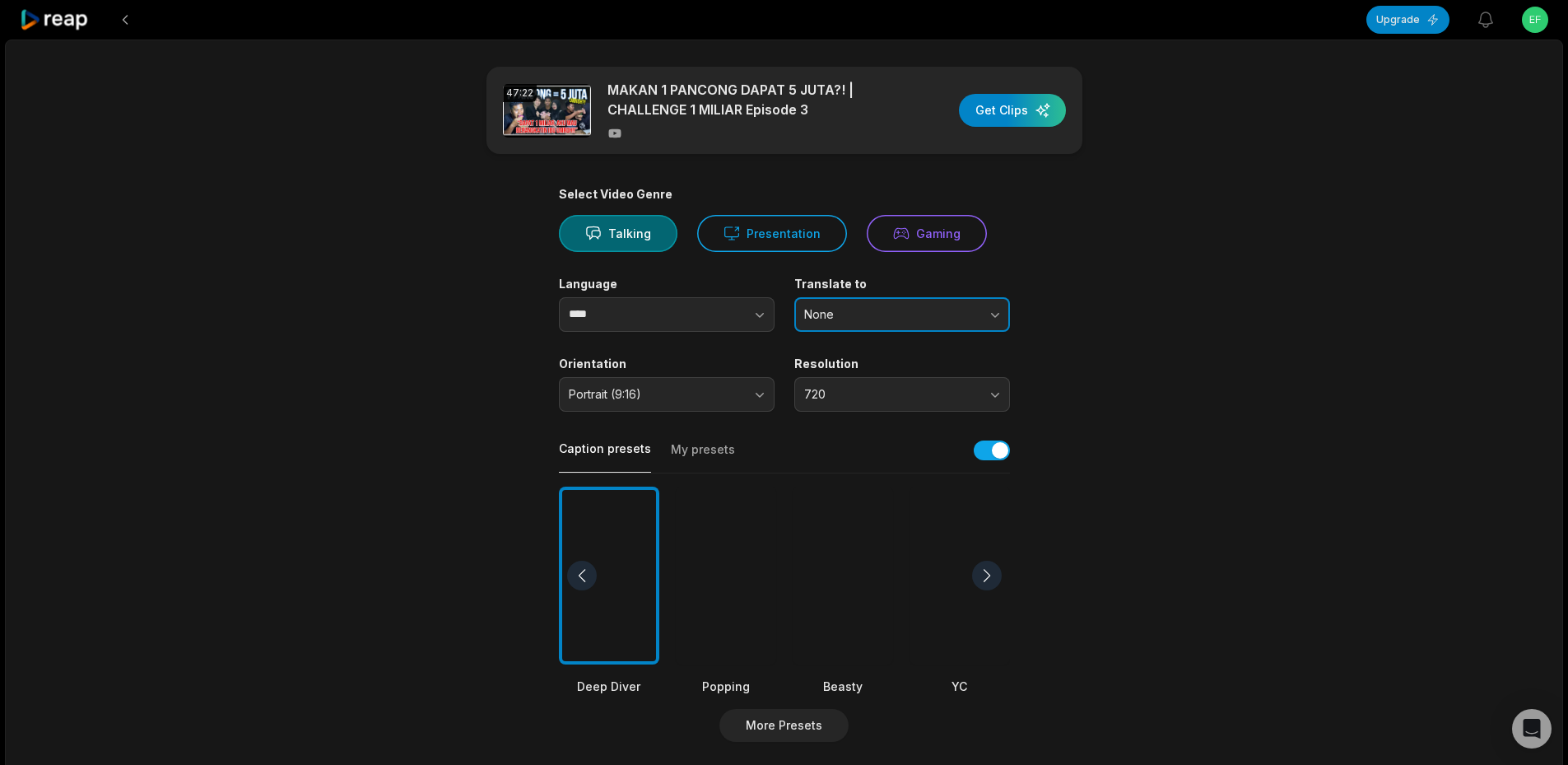
click at [883, 315] on span "None" at bounding box center [890, 315] width 173 height 15
click at [729, 442] on div "Caption presets My presets" at bounding box center [784, 455] width 451 height 37
click at [719, 450] on button "My presets" at bounding box center [703, 457] width 65 height 31
click at [608, 454] on button "Caption presets" at bounding box center [604, 456] width 92 height 32
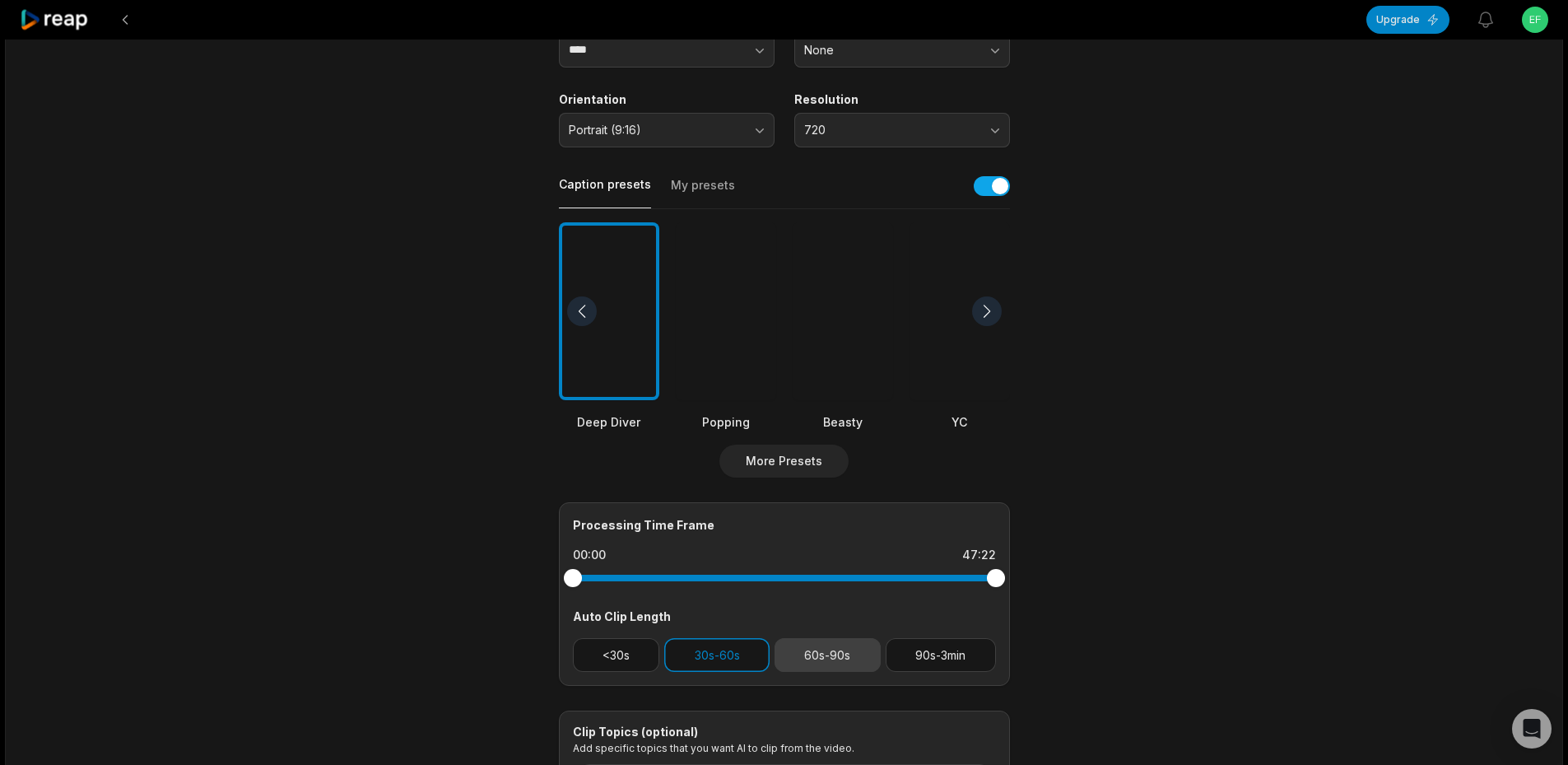
scroll to position [429, 0]
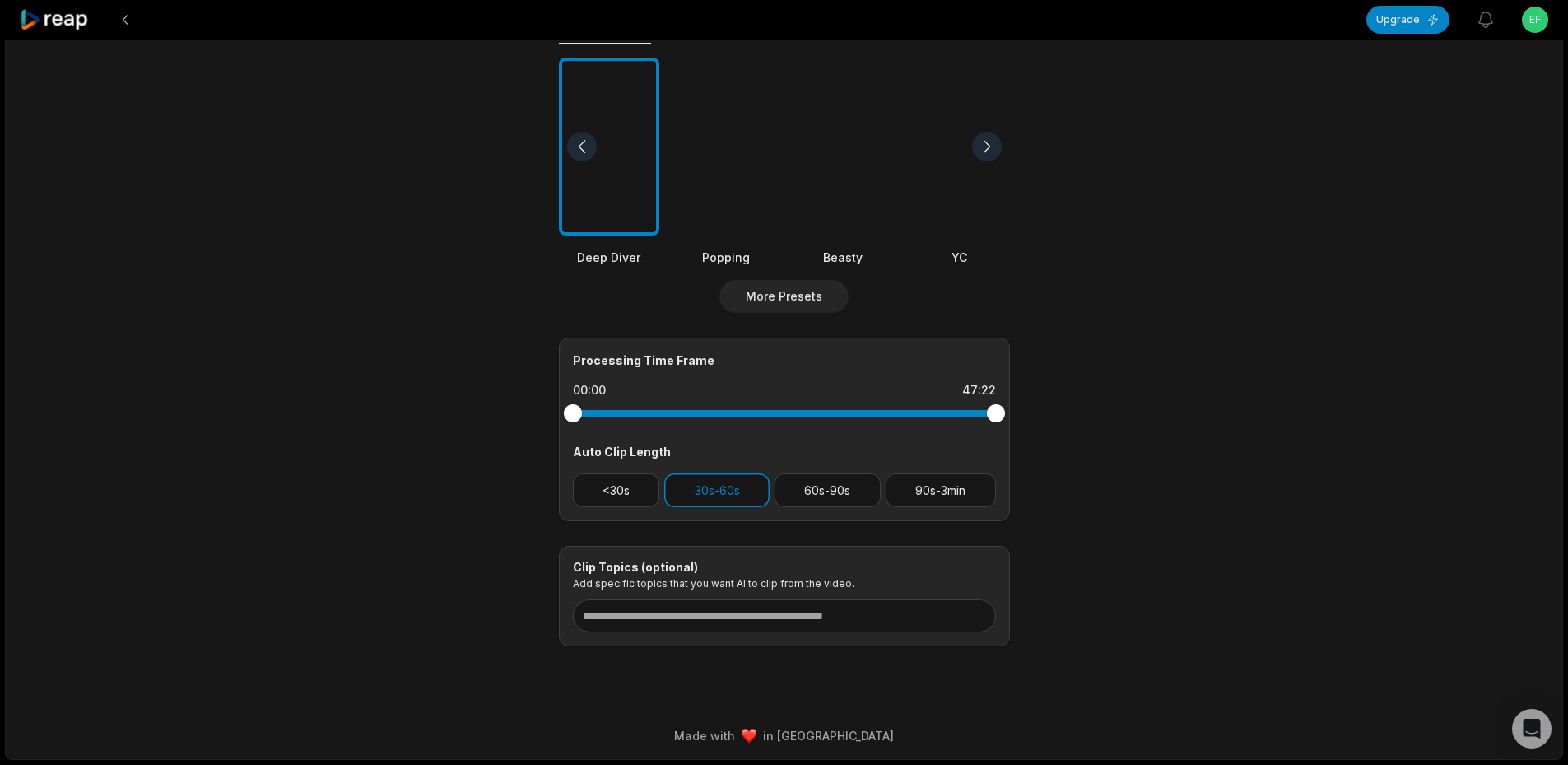
click at [57, 7] on div at bounding box center [55, 20] width 70 height 40
click at [57, 9] on icon at bounding box center [55, 20] width 70 height 22
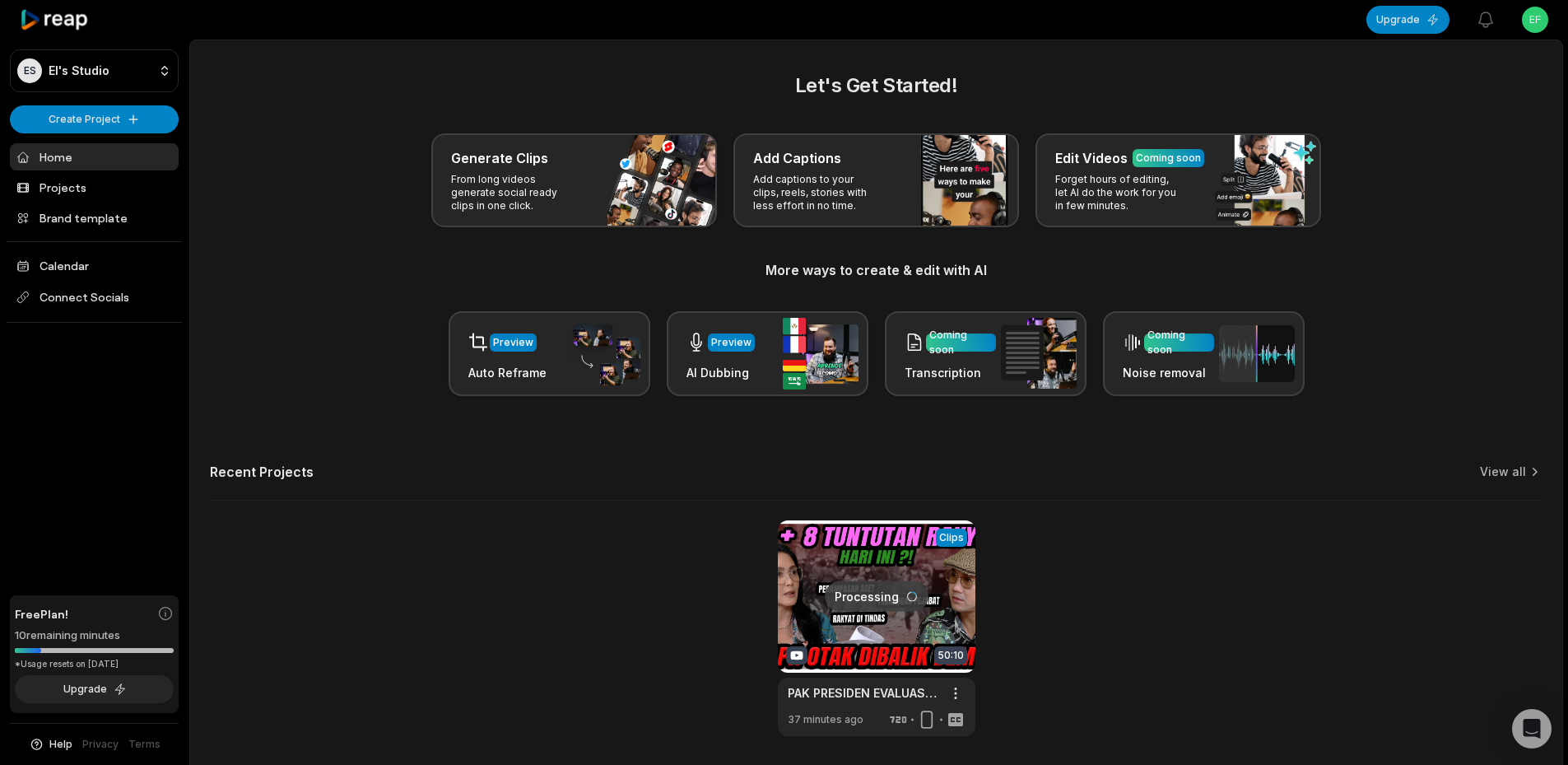
click at [862, 569] on link at bounding box center [876, 628] width 198 height 215
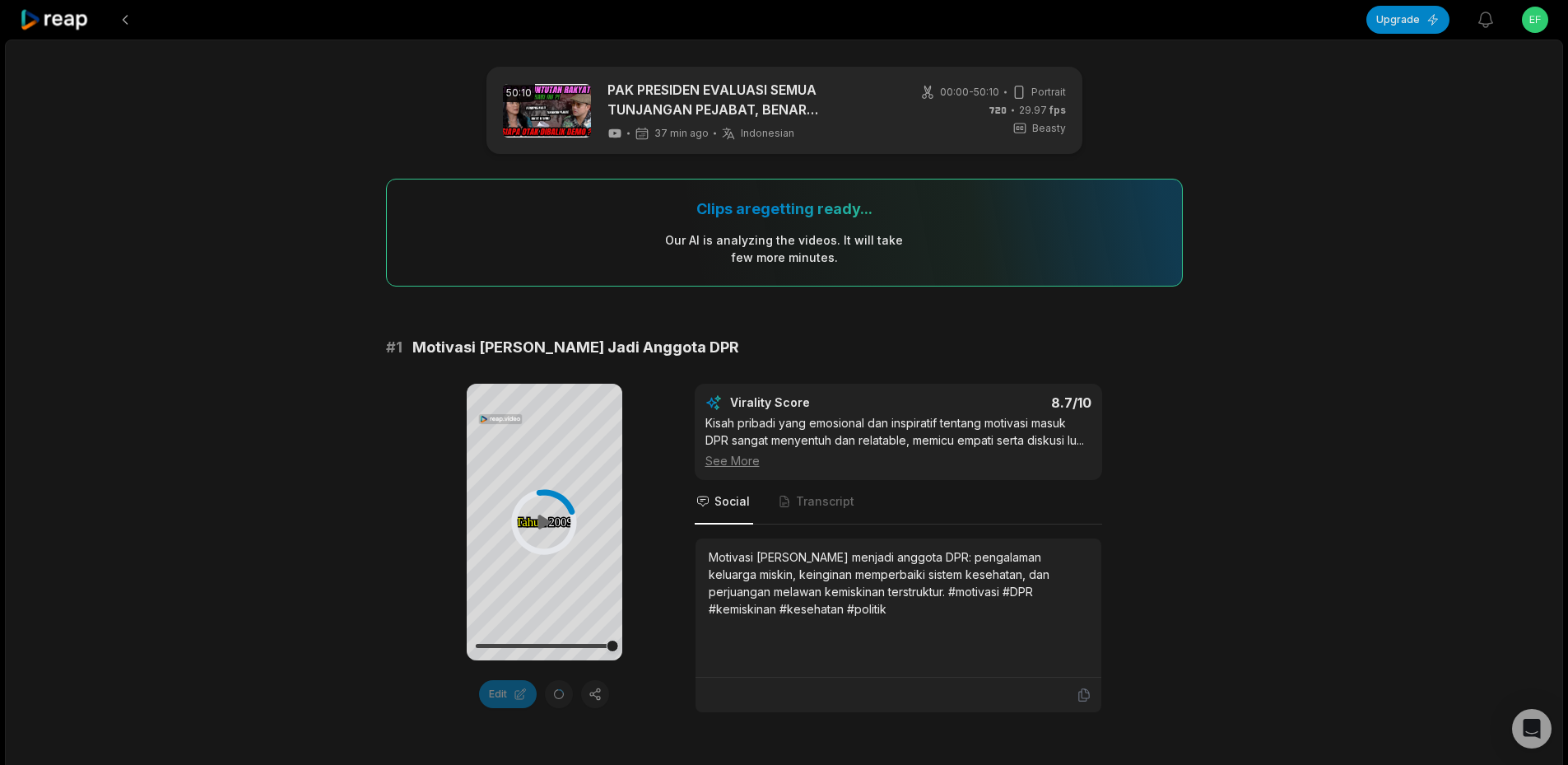
click at [534, 509] on icon at bounding box center [544, 522] width 83 height 83
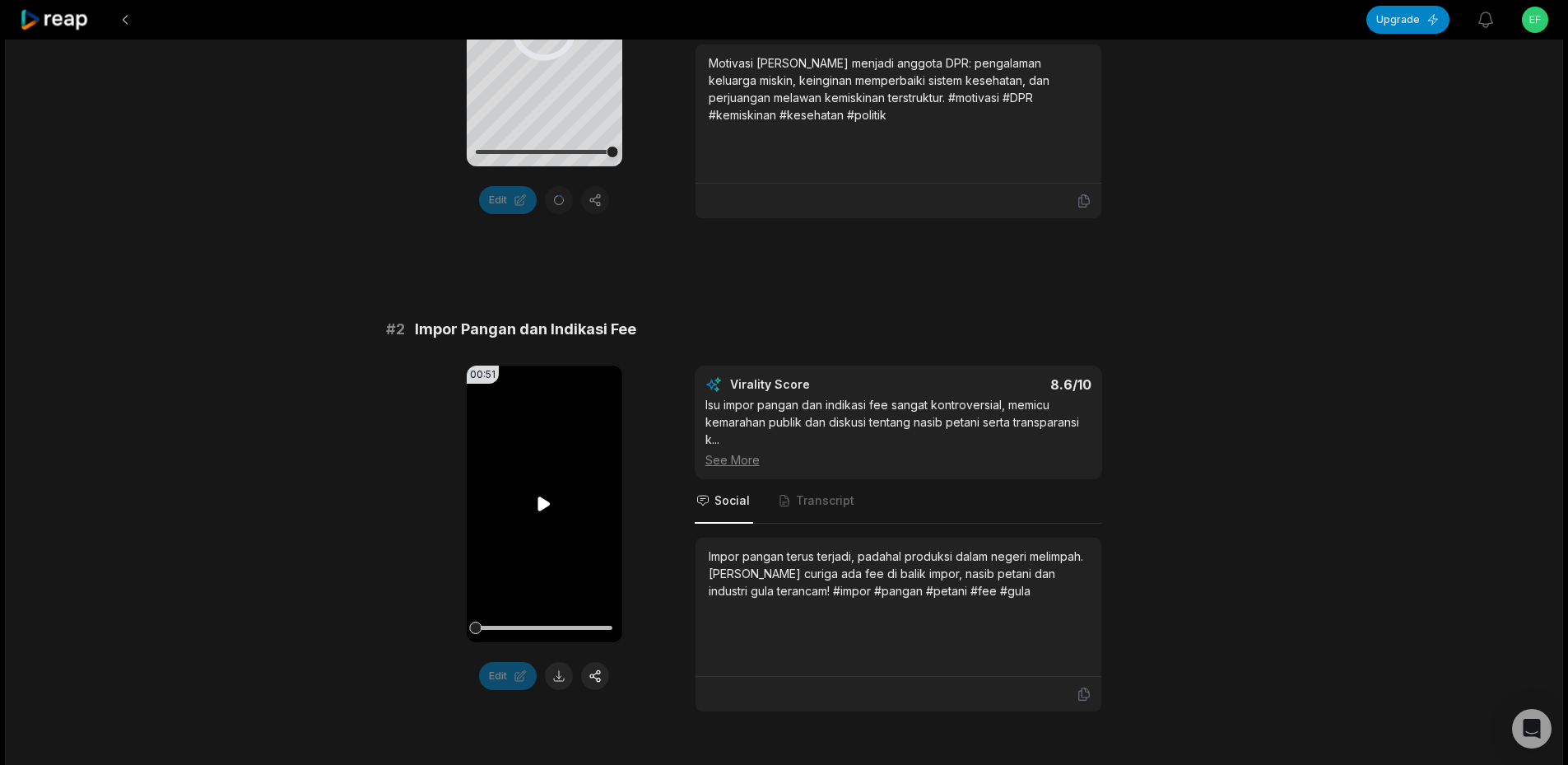
click at [542, 510] on icon at bounding box center [544, 504] width 20 height 20
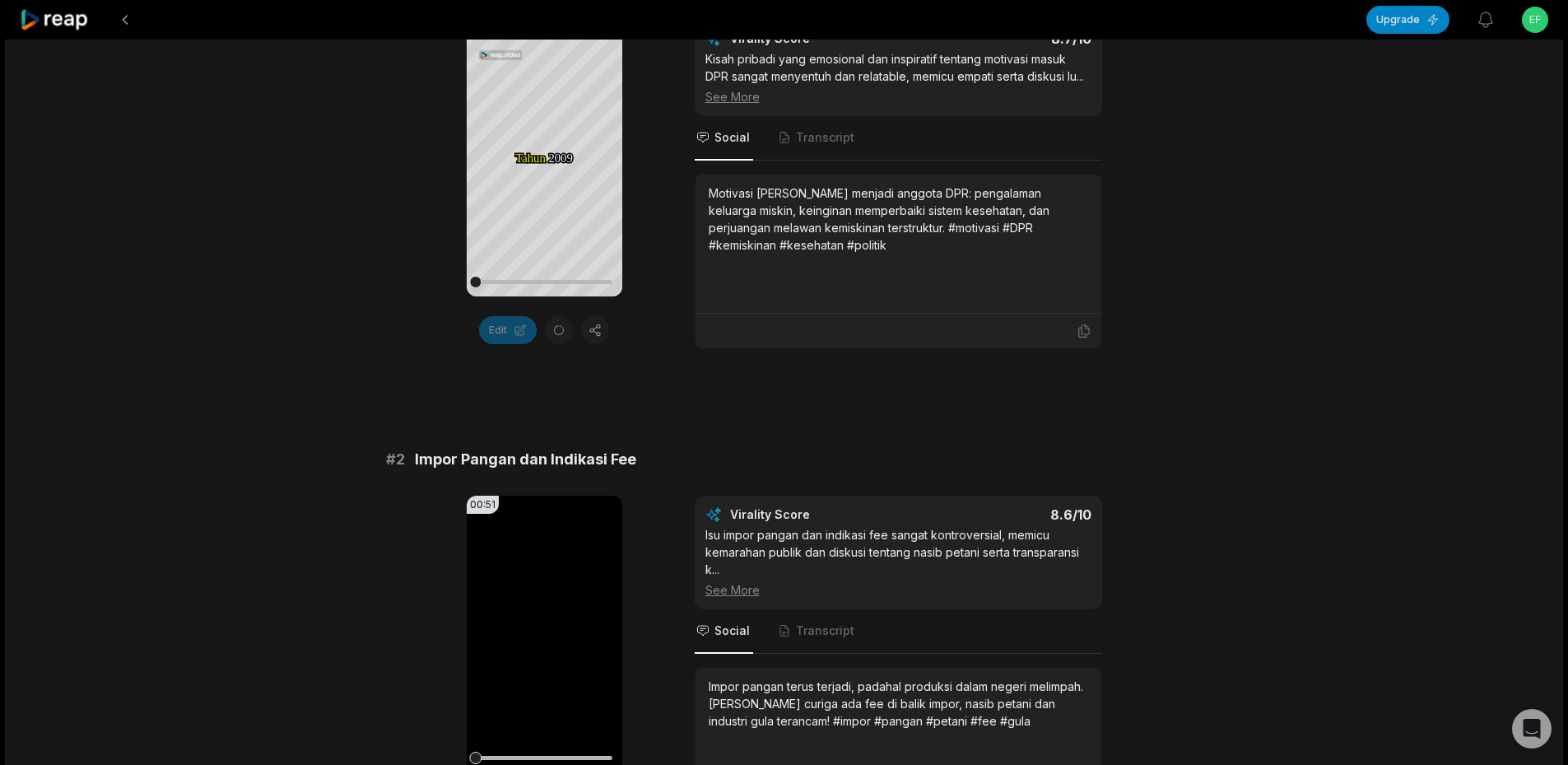
scroll to position [658, 0]
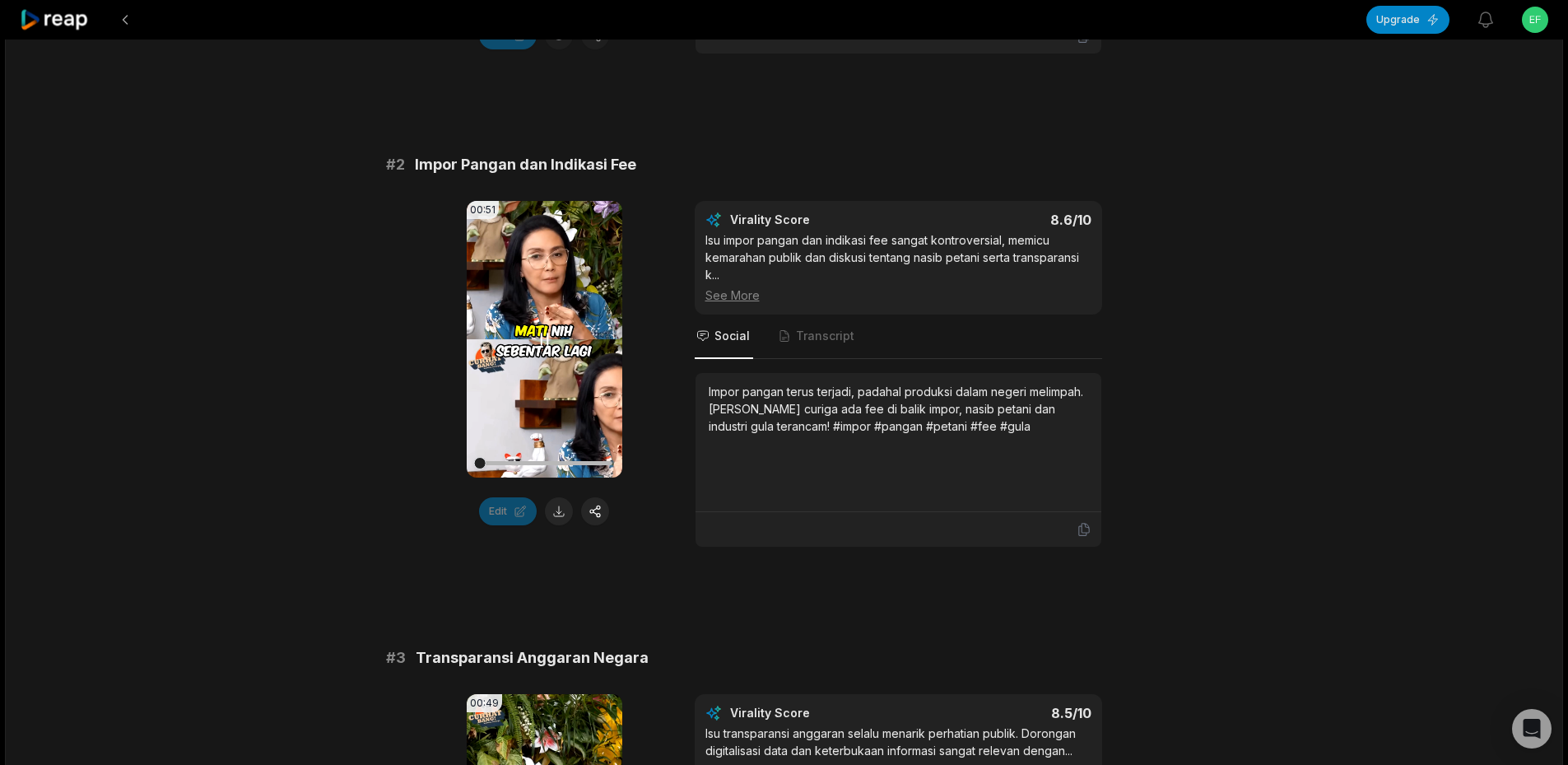
click at [547, 324] on video "Your browser does not support mp4 format." at bounding box center [545, 339] width 156 height 277
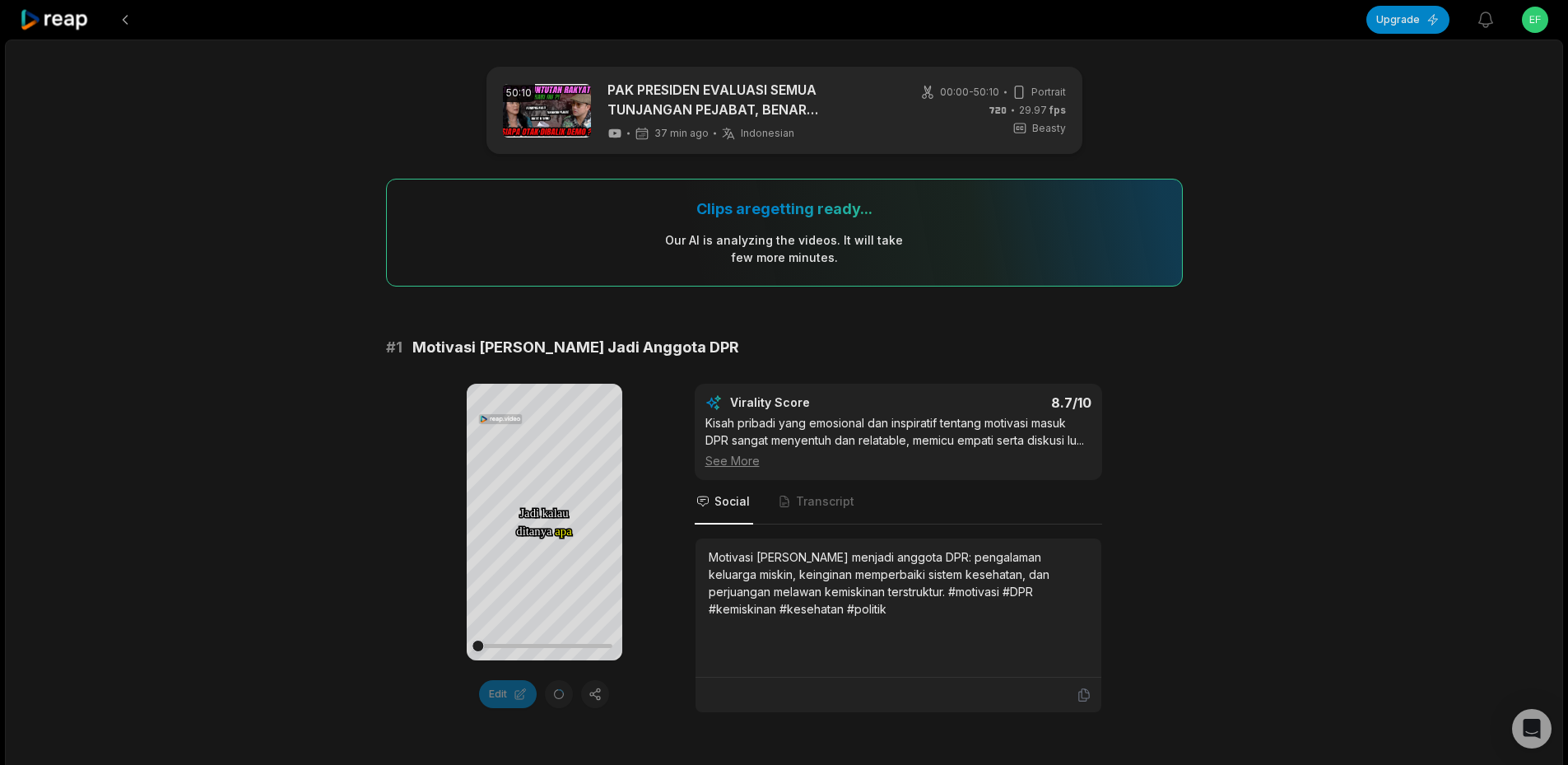
scroll to position [494, 0]
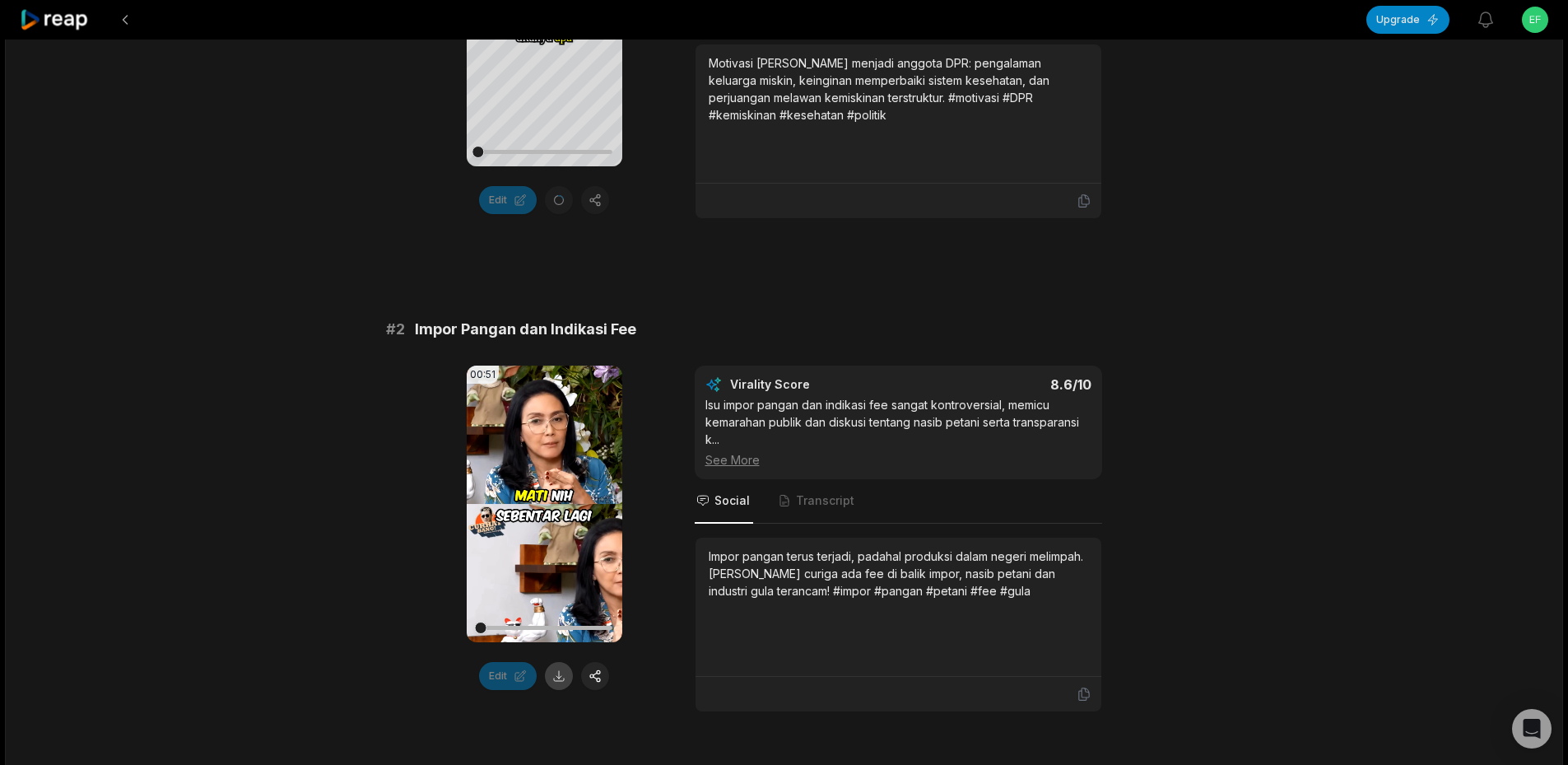
click at [558, 674] on button at bounding box center [559, 676] width 28 height 28
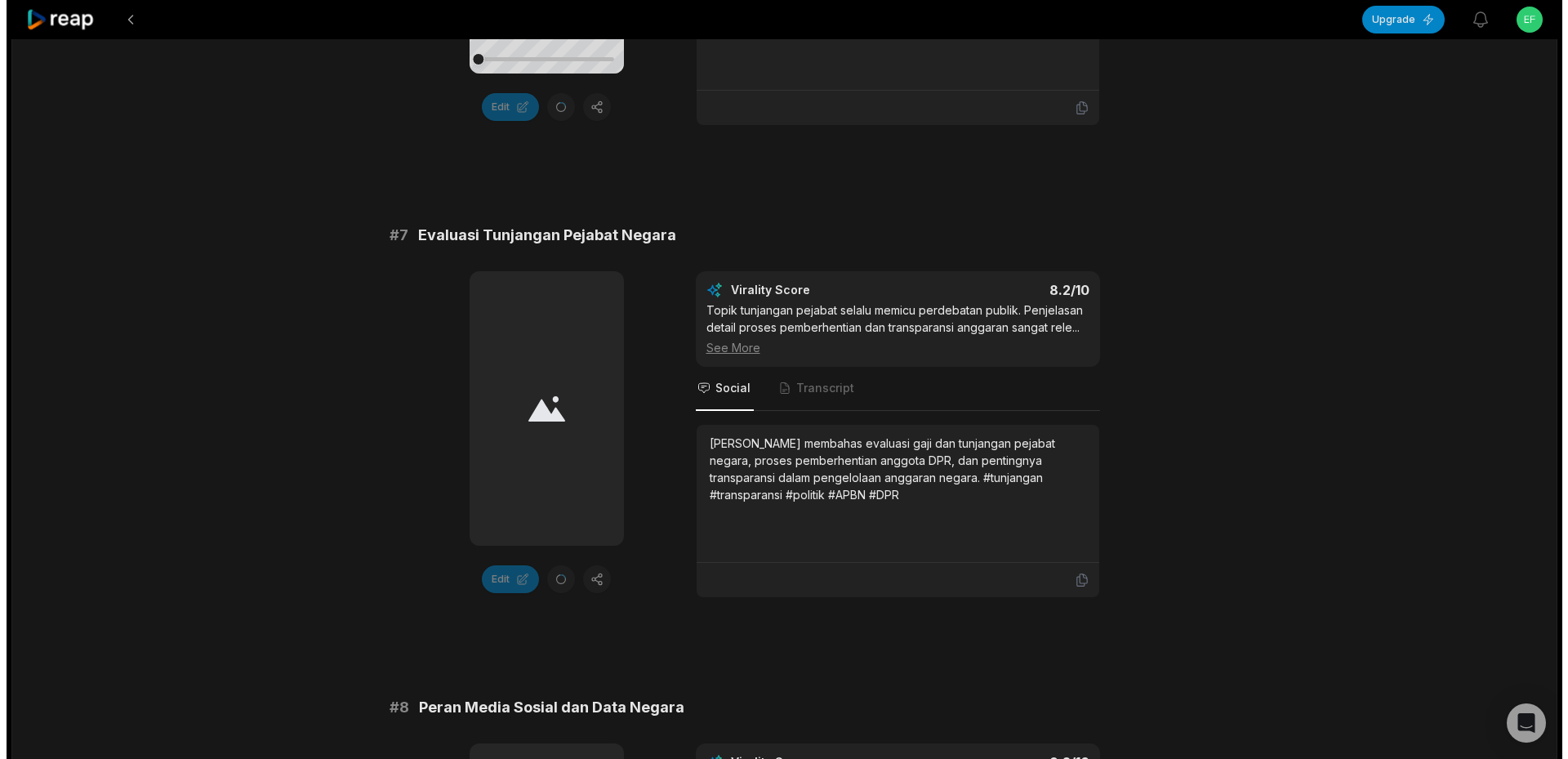
scroll to position [2940, 0]
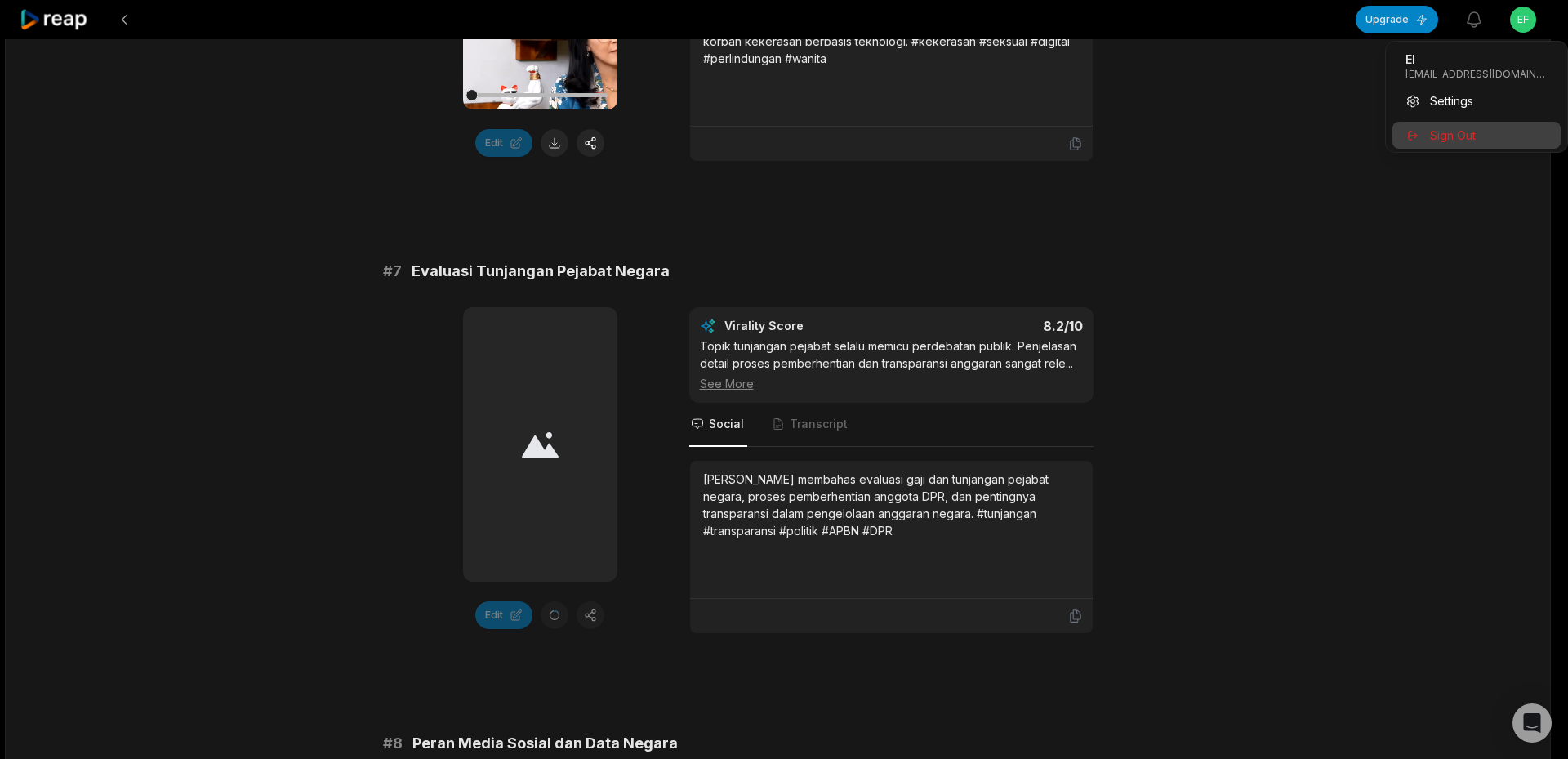
click at [1422, 140] on div "Sign Out" at bounding box center [1476, 135] width 168 height 27
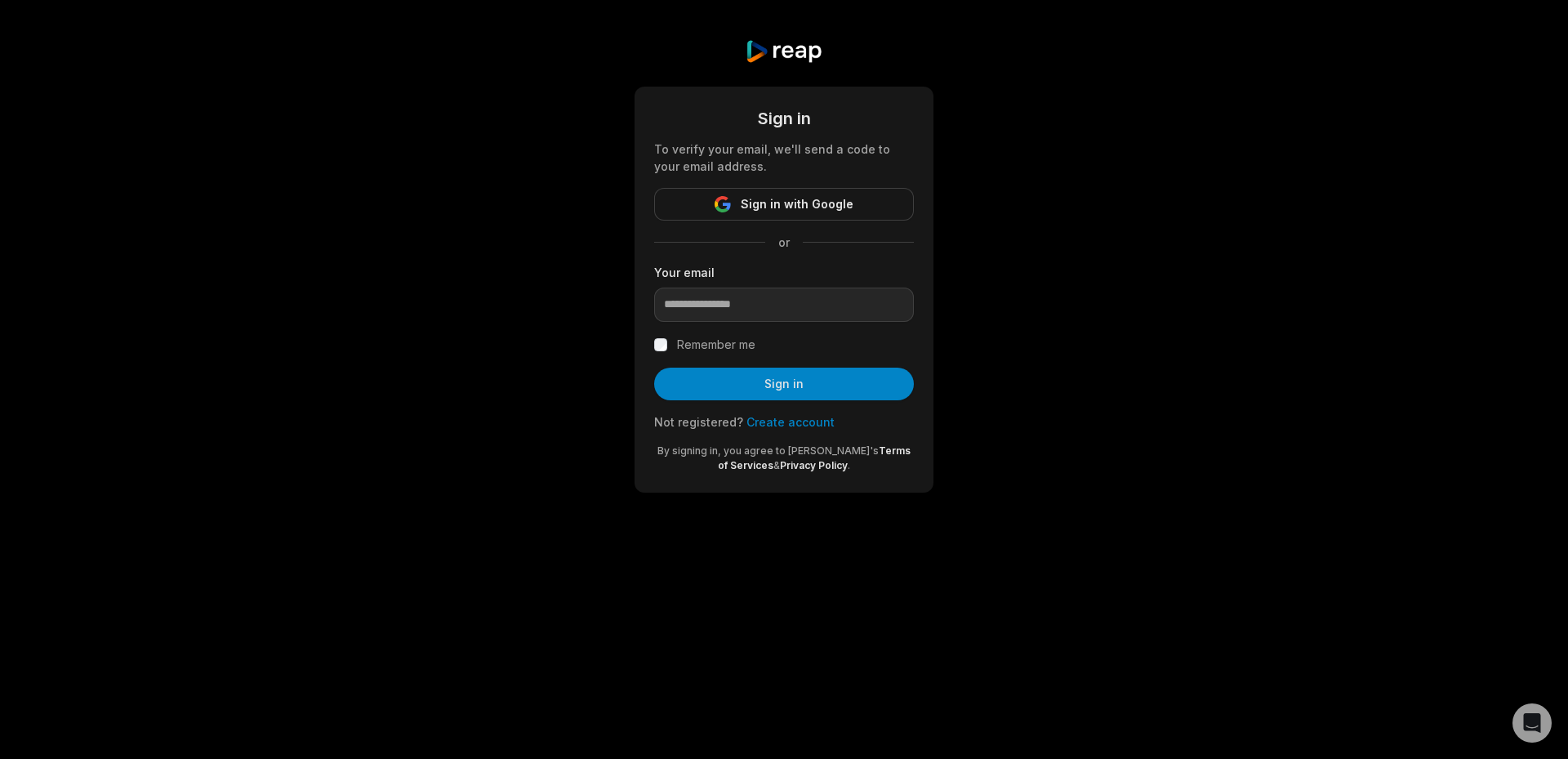
click at [806, 426] on link "Create account" at bounding box center [790, 421] width 88 height 14
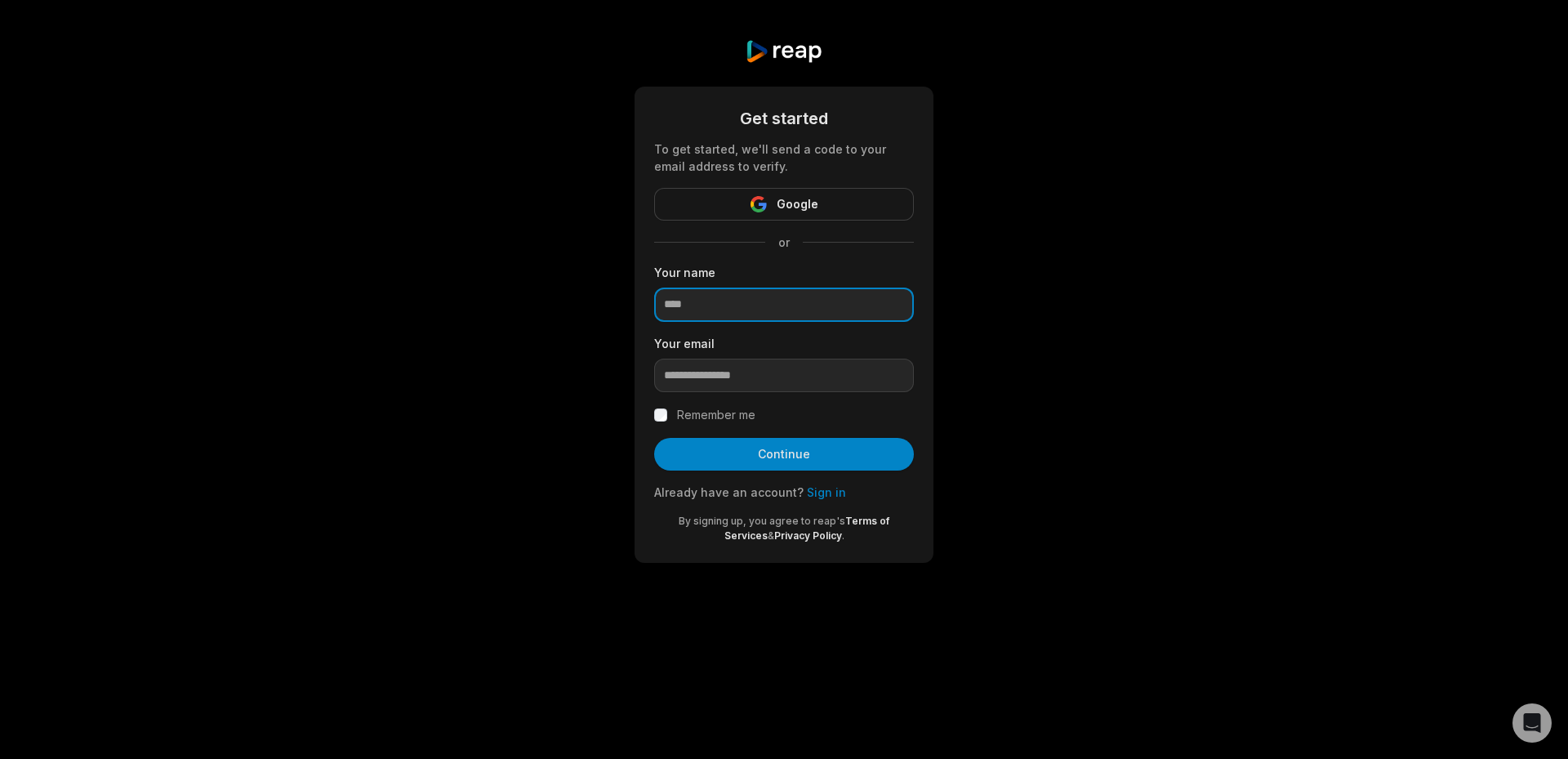
click at [740, 321] on input at bounding box center [784, 305] width 260 height 34
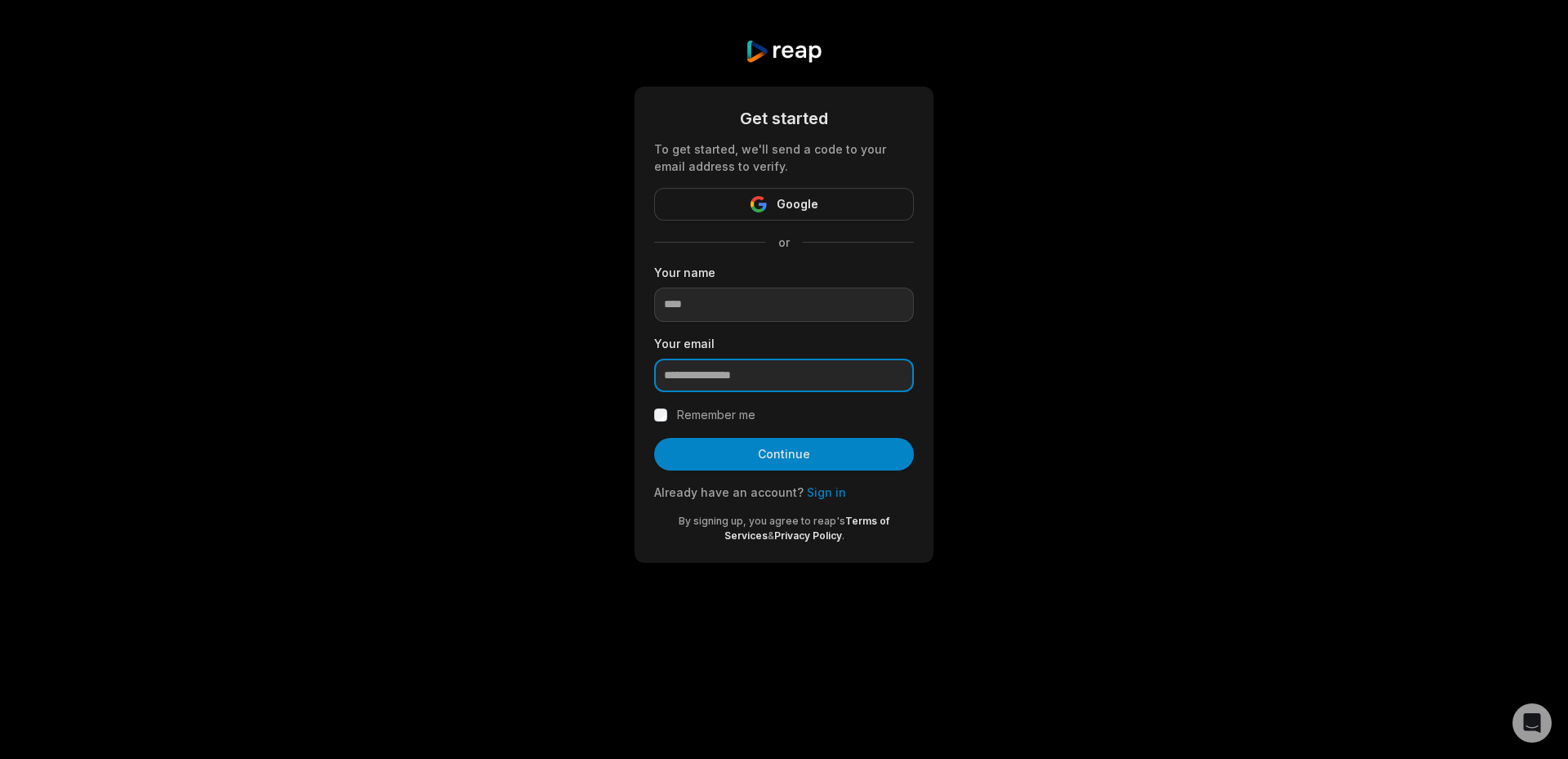
click at [720, 376] on input "email" at bounding box center [784, 375] width 260 height 34
paste input "**********"
type input "**********"
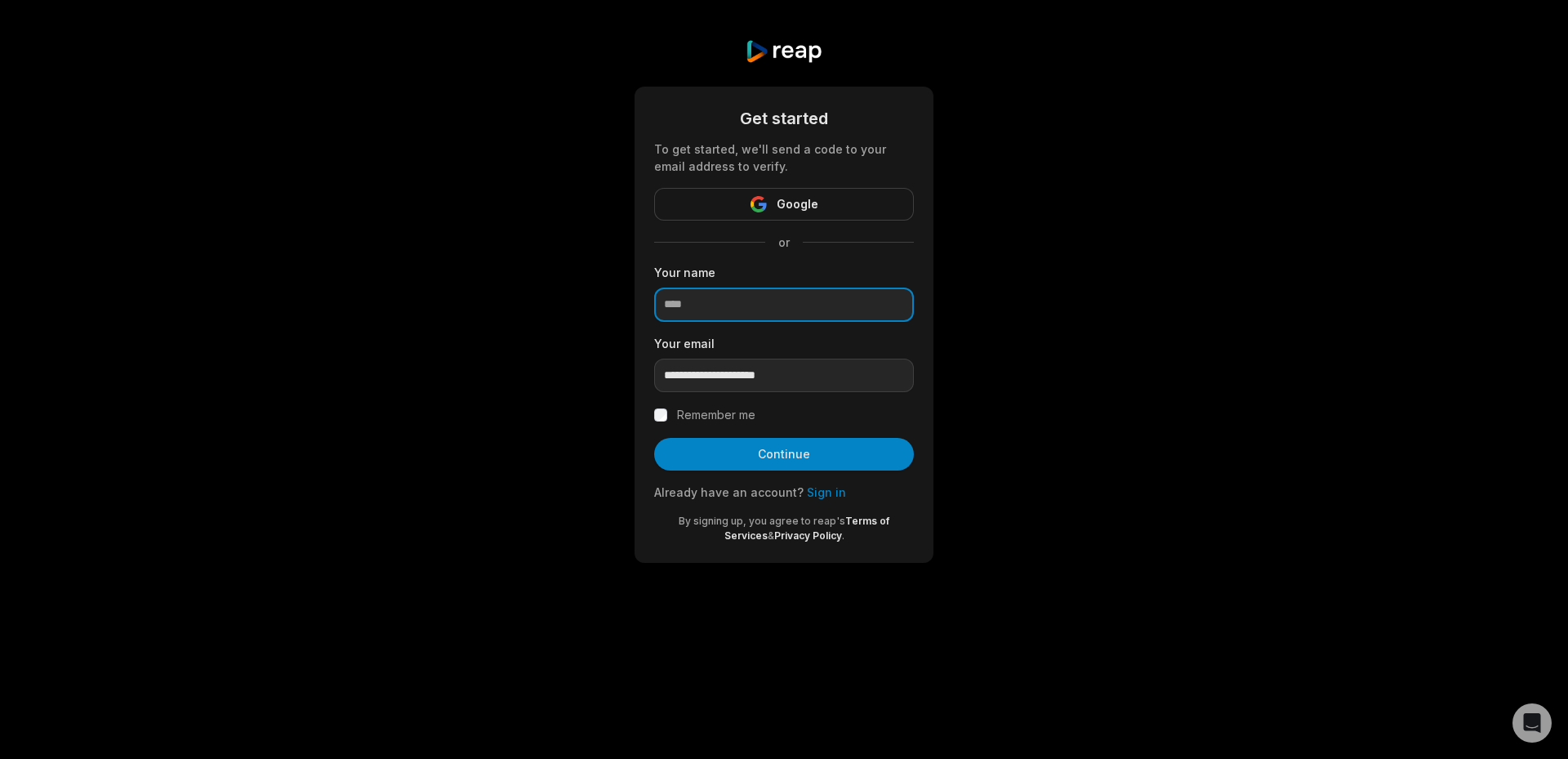
click at [721, 311] on input at bounding box center [784, 305] width 260 height 34
type input "*****"
click at [702, 419] on label "Remember me" at bounding box center [715, 415] width 78 height 20
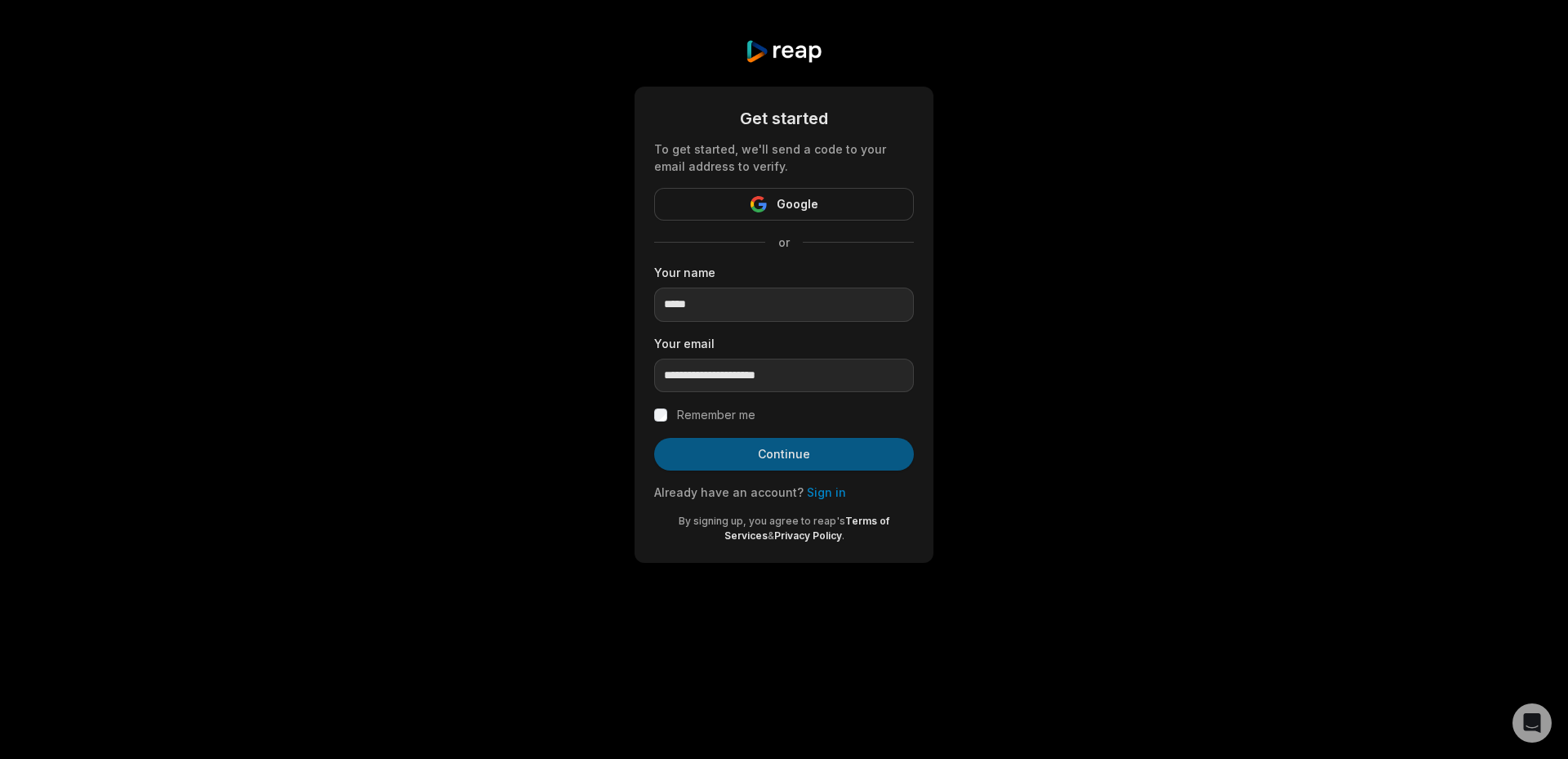
click at [707, 458] on button "Continue" at bounding box center [784, 454] width 260 height 33
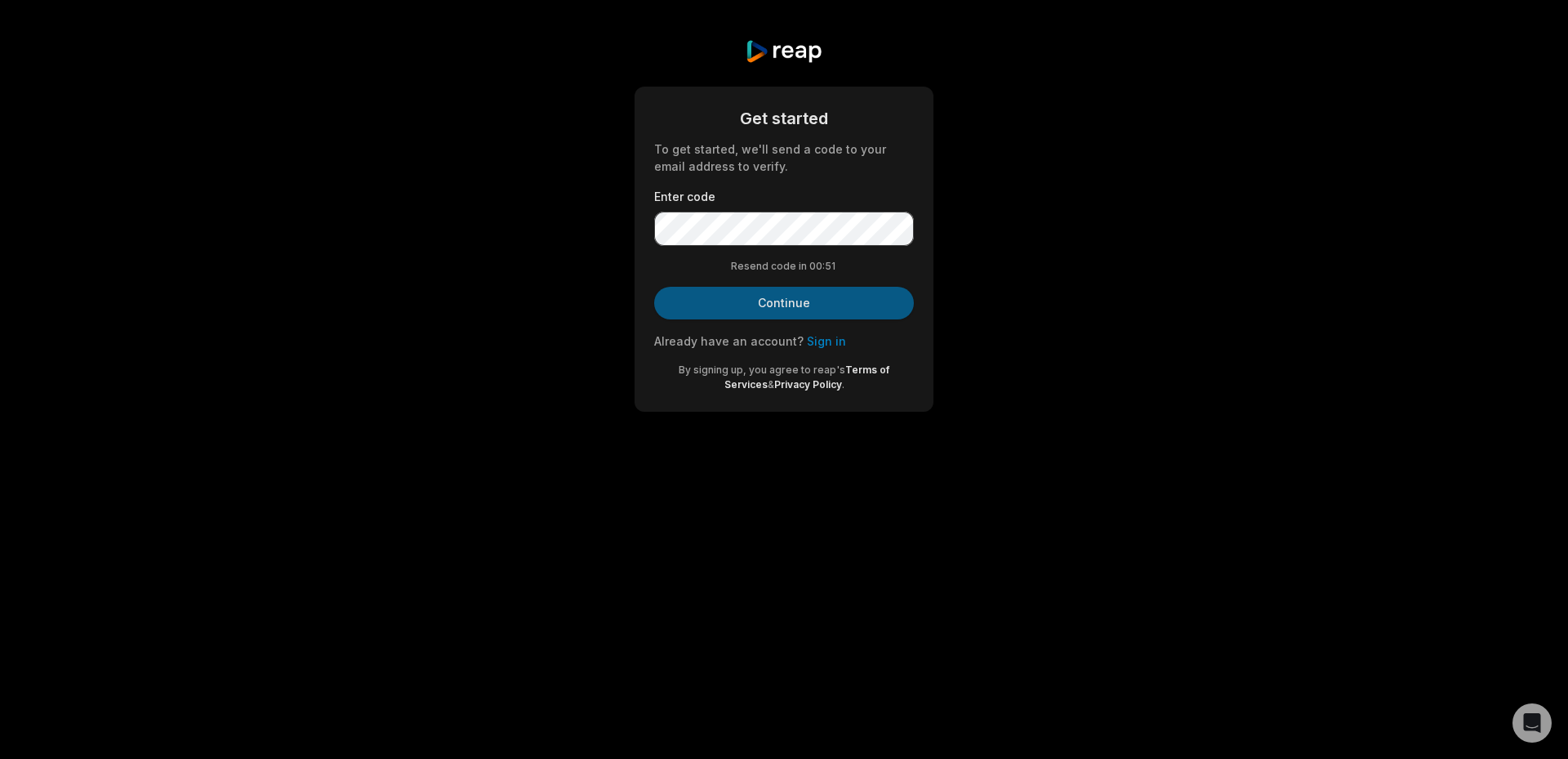
click at [713, 300] on button "Continue" at bounding box center [784, 303] width 260 height 33
